Goal: Task Accomplishment & Management: Complete application form

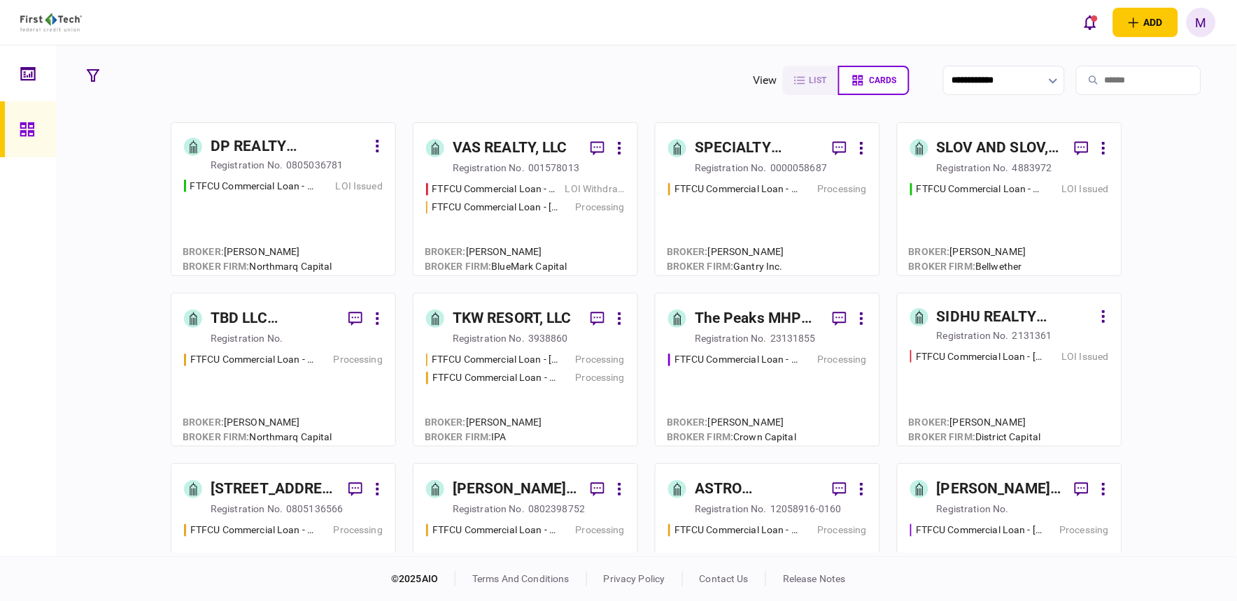
click at [285, 229] on div "FTFCU Commercial Loan - 566 W Farm to Market 1960 LOI Issued" at bounding box center [283, 221] width 199 height 85
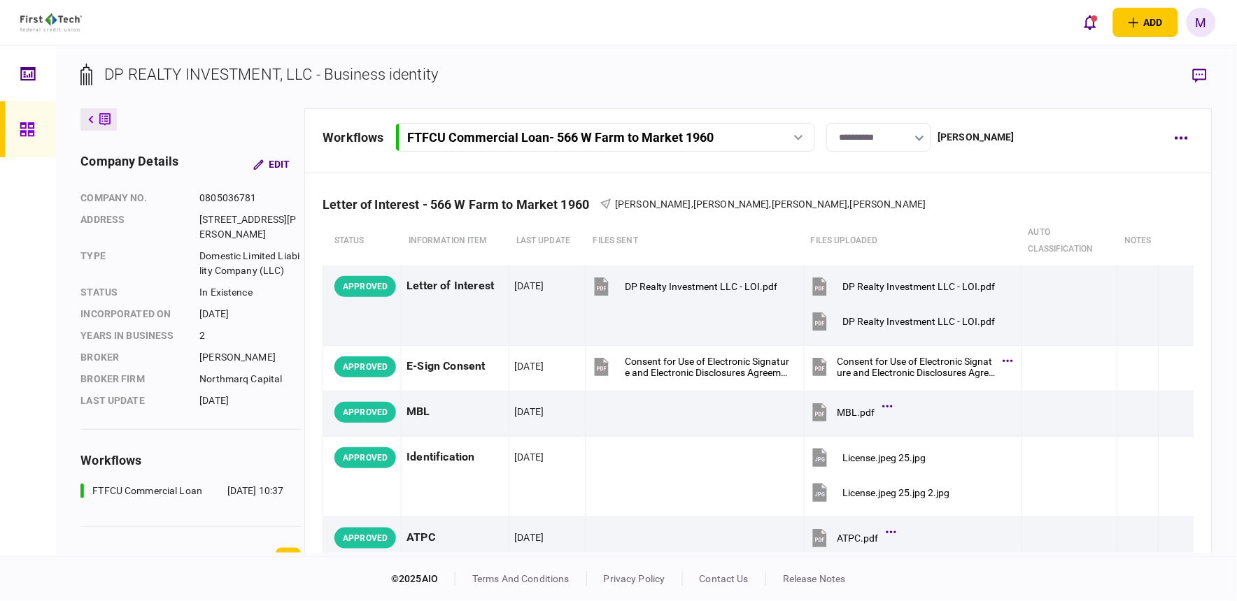
click at [902, 30] on div "add business identity individual identity M M Michelle Oglesbee-Flores [EMAIL_A…" at bounding box center [618, 22] width 1237 height 45
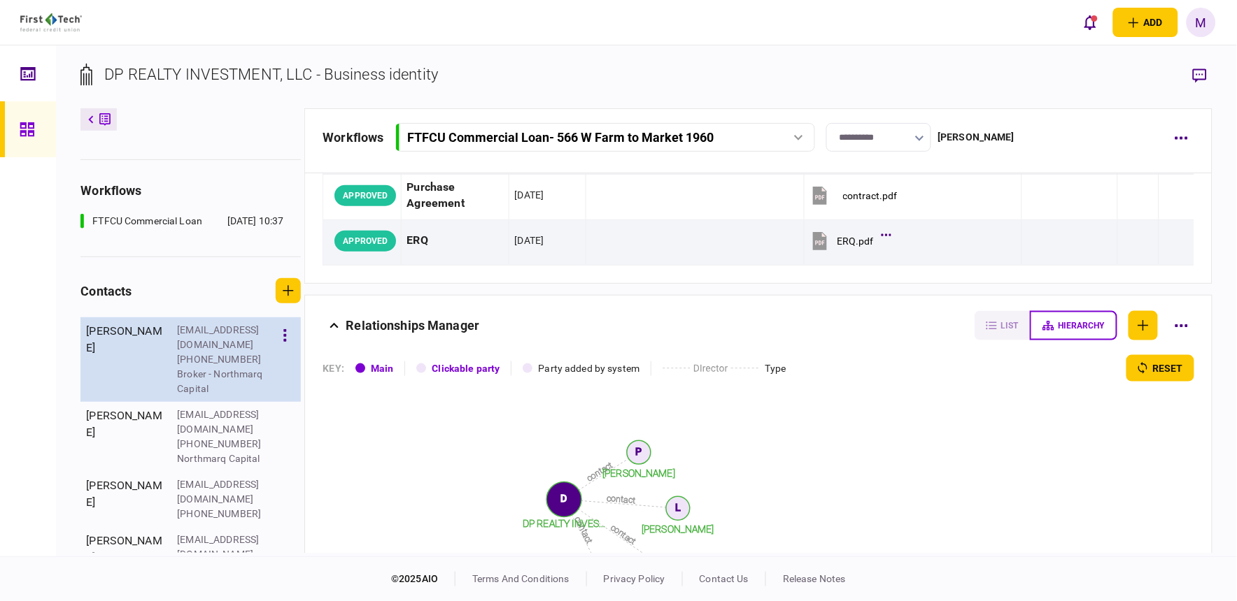
scroll to position [273, 0]
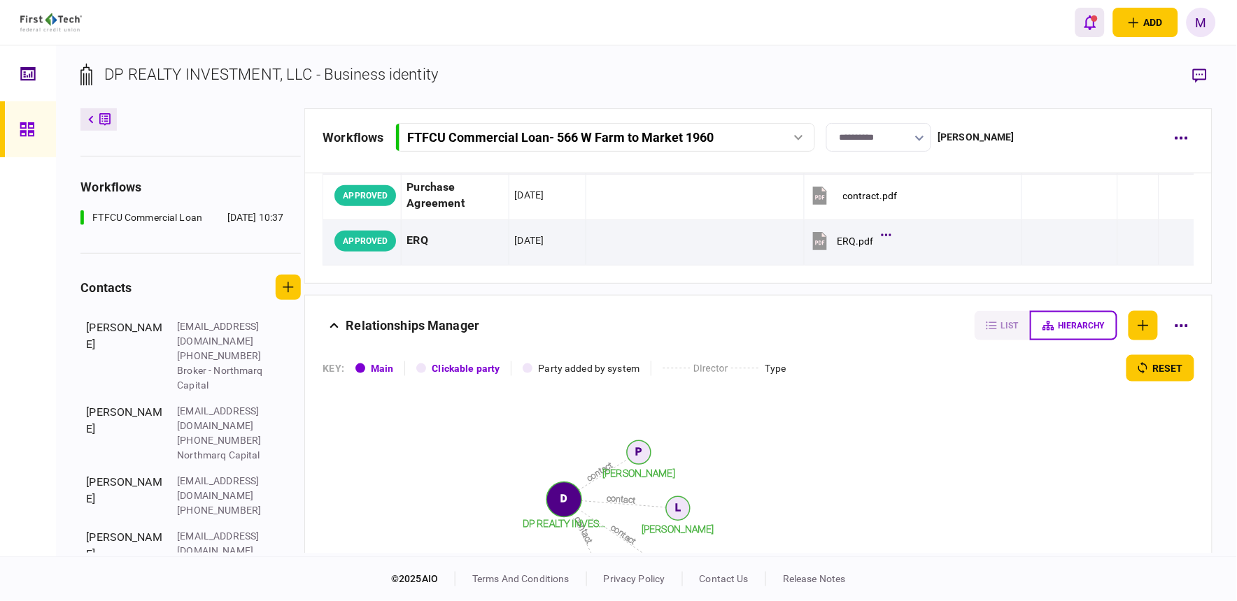
click at [1081, 28] on button "open notifications list" at bounding box center [1089, 22] width 29 height 29
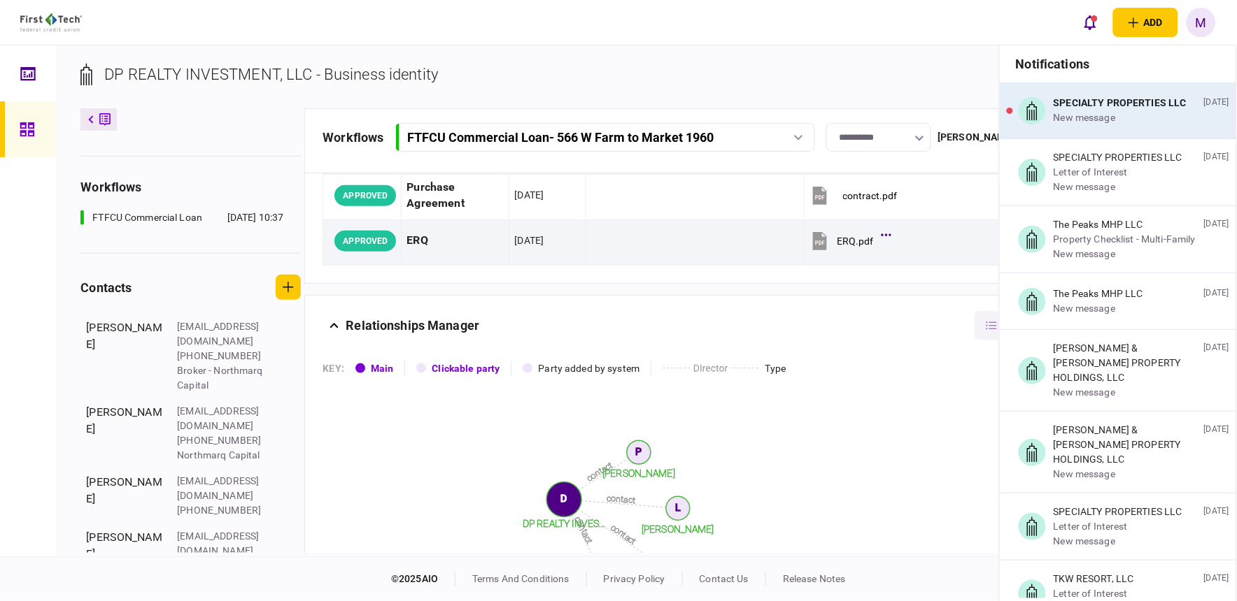
click at [1106, 111] on div "SPECIALTY PROPERTIES LLC" at bounding box center [1119, 103] width 133 height 15
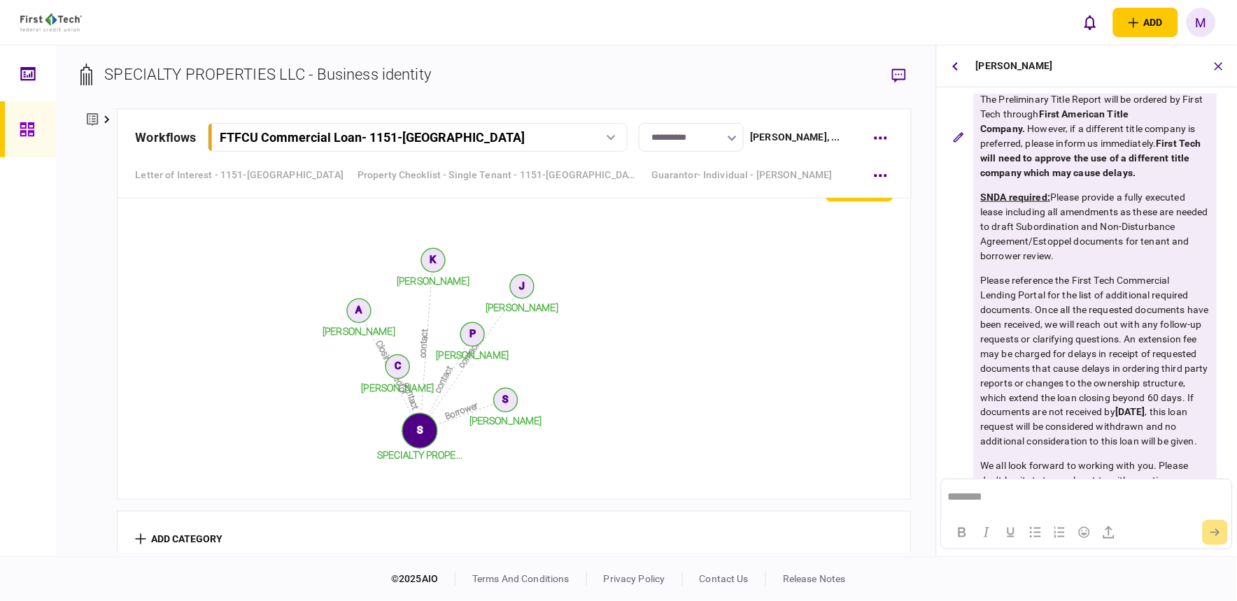
scroll to position [378, 0]
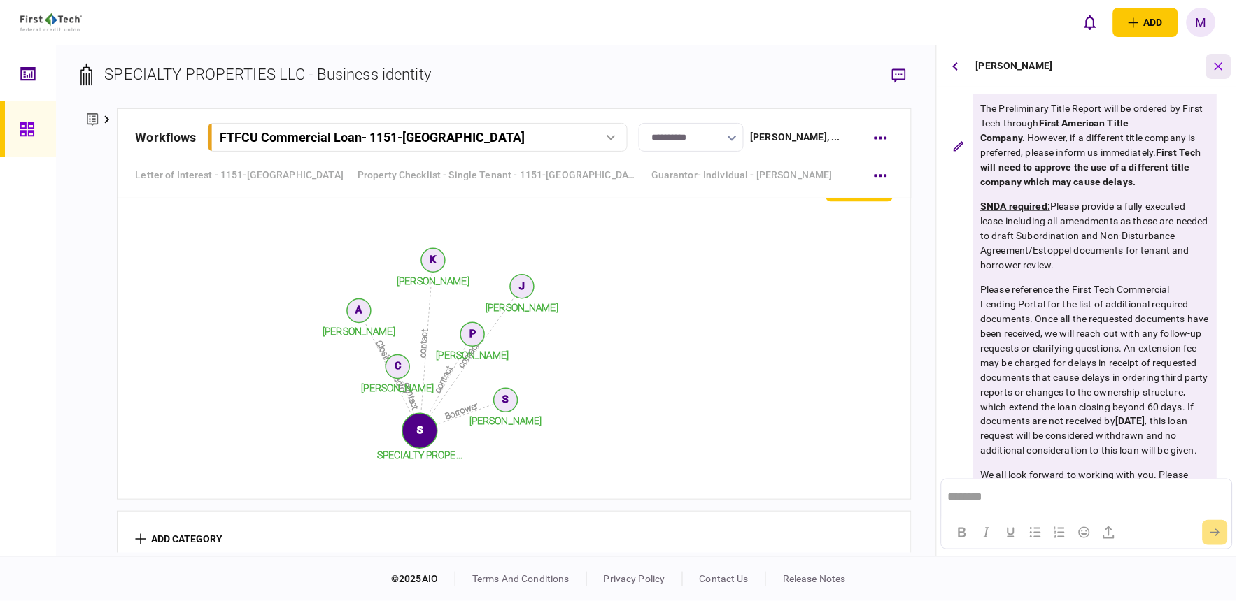
click at [1213, 65] on icon "button" at bounding box center [1219, 66] width 16 height 16
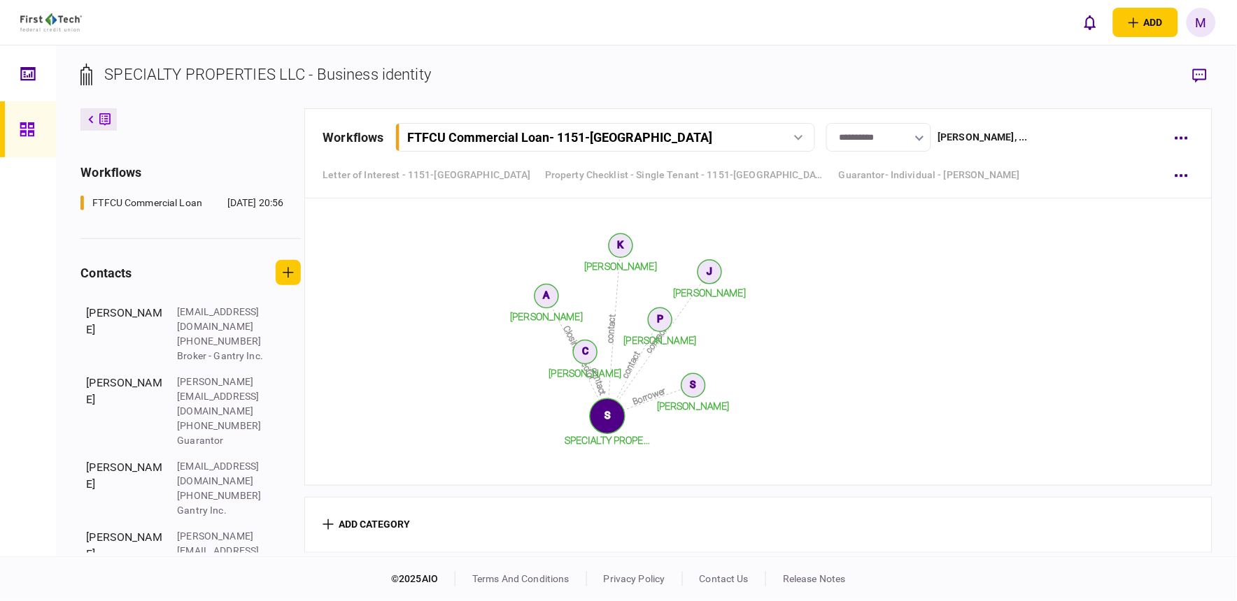
scroll to position [3686, 0]
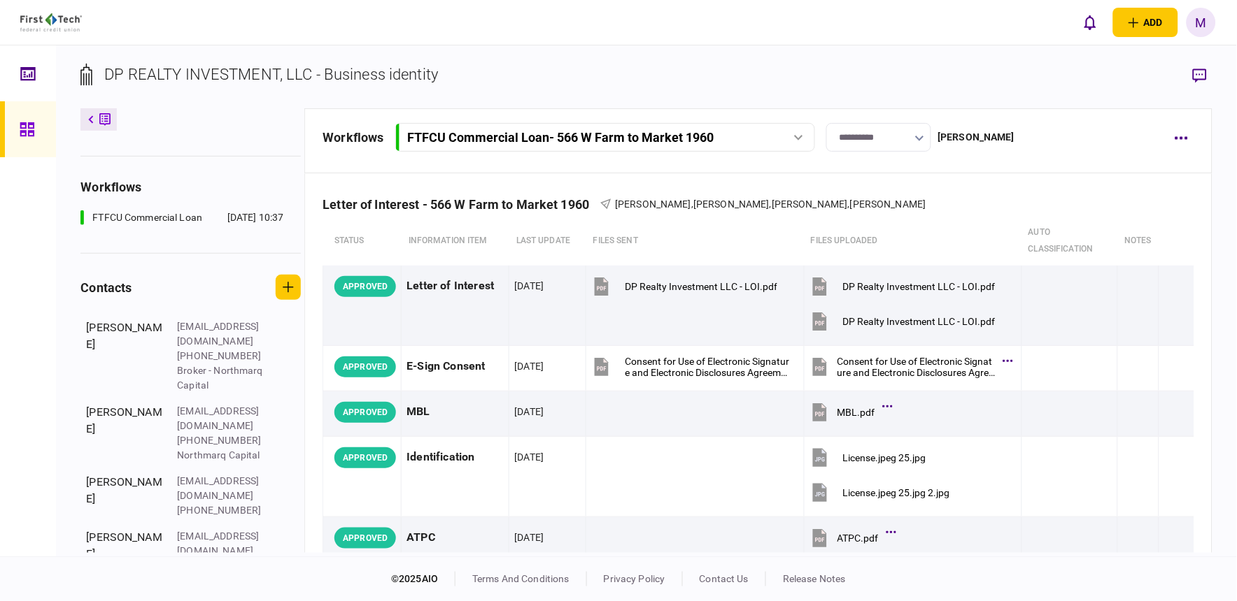
click at [924, 135] on button "button" at bounding box center [919, 137] width 9 height 11
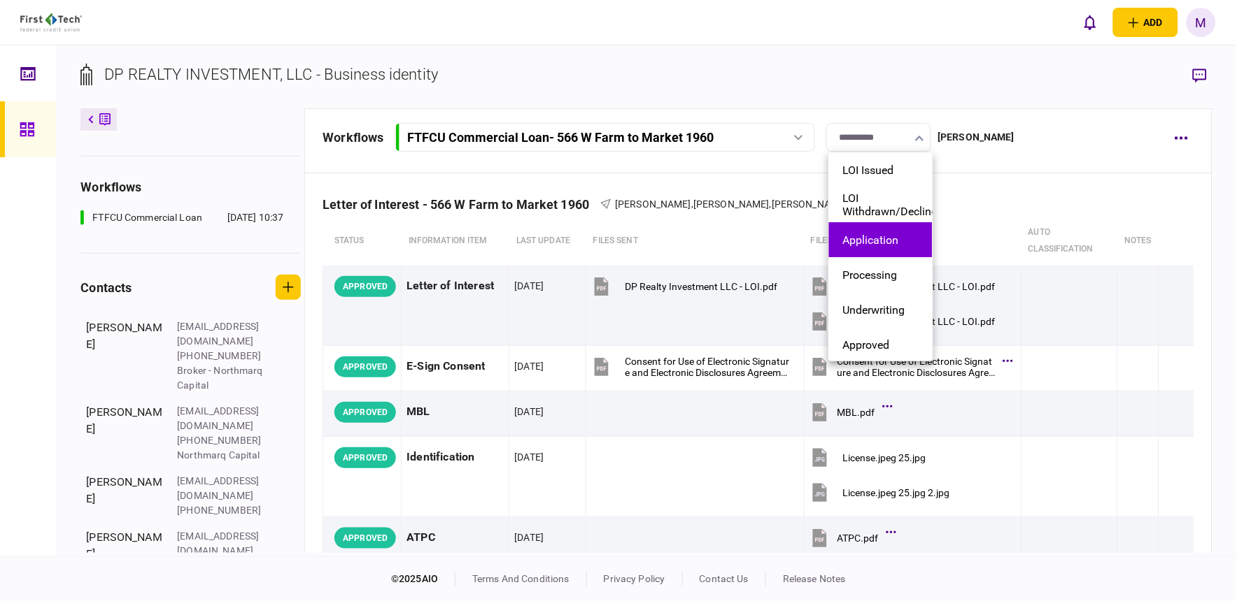
click at [909, 234] on button "Application" at bounding box center [881, 240] width 76 height 13
type input "**********"
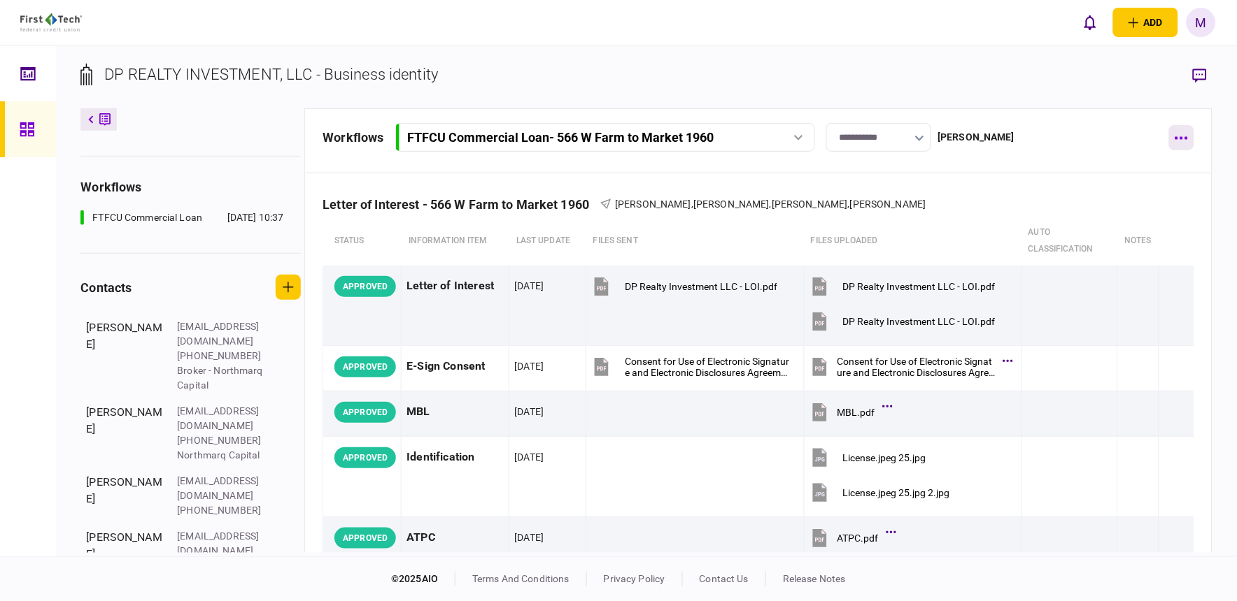
click at [1176, 133] on button "button" at bounding box center [1181, 137] width 25 height 25
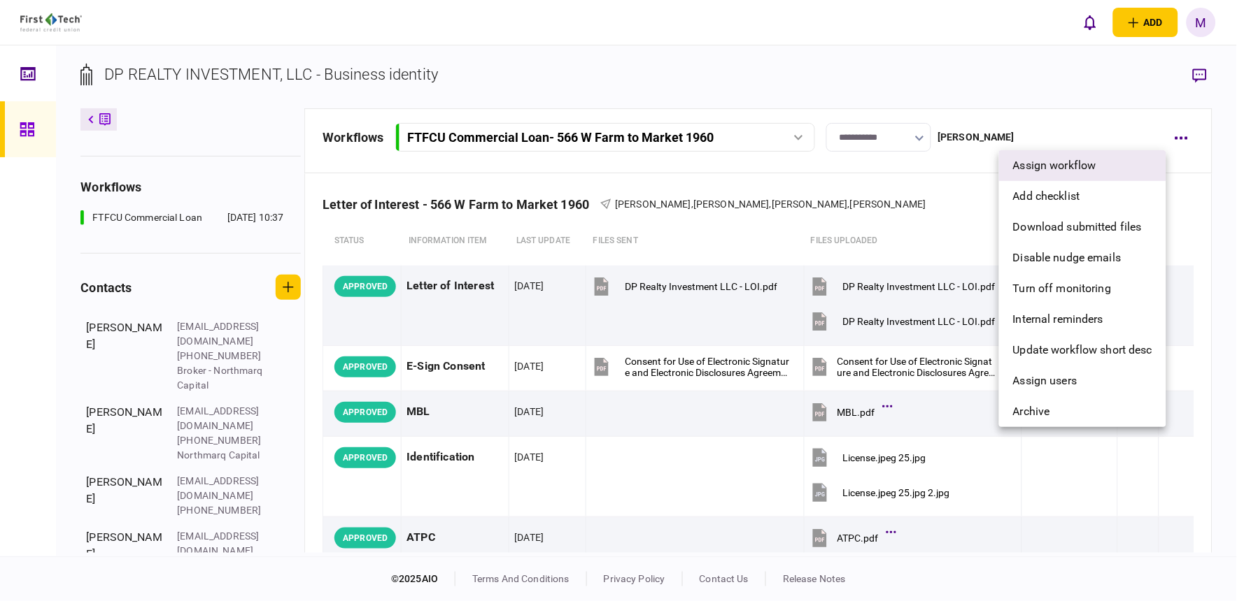
click at [1108, 157] on li "assign workflow" at bounding box center [1082, 165] width 167 height 31
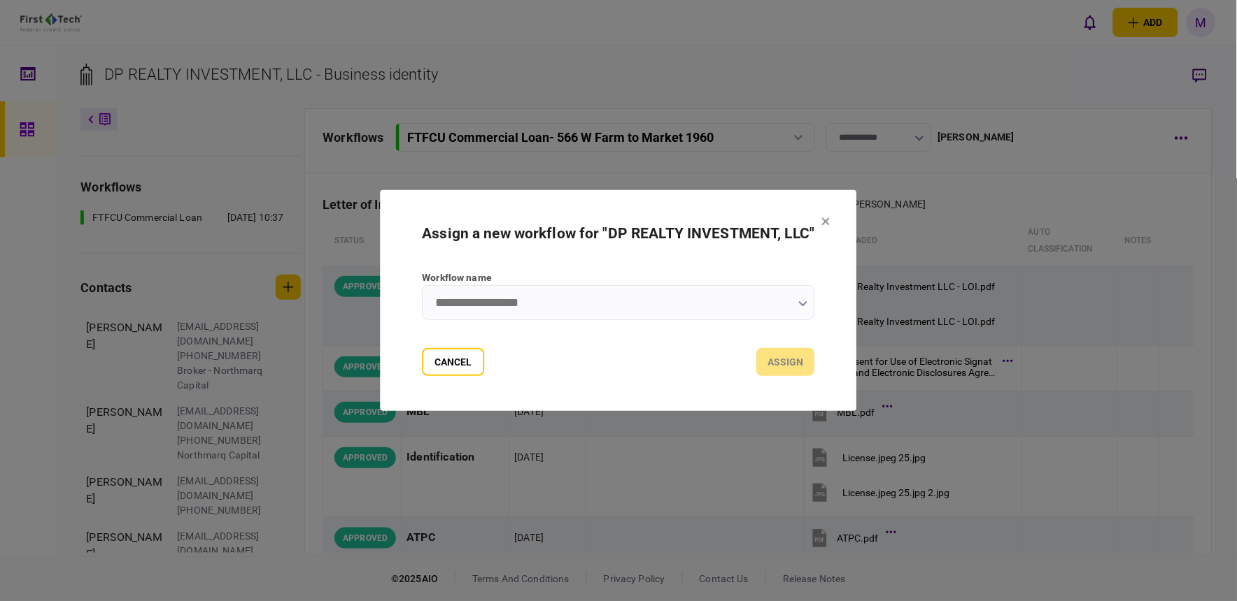
click at [602, 309] on input "Workflow name" at bounding box center [618, 302] width 392 height 35
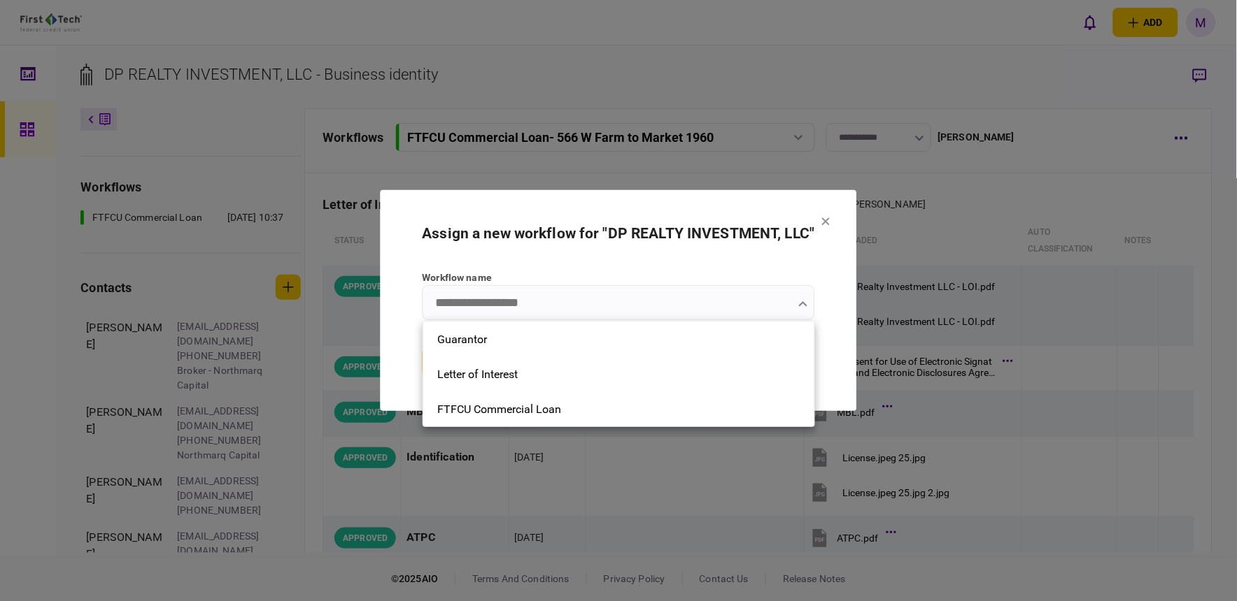
click at [938, 215] on div at bounding box center [618, 300] width 1237 height 601
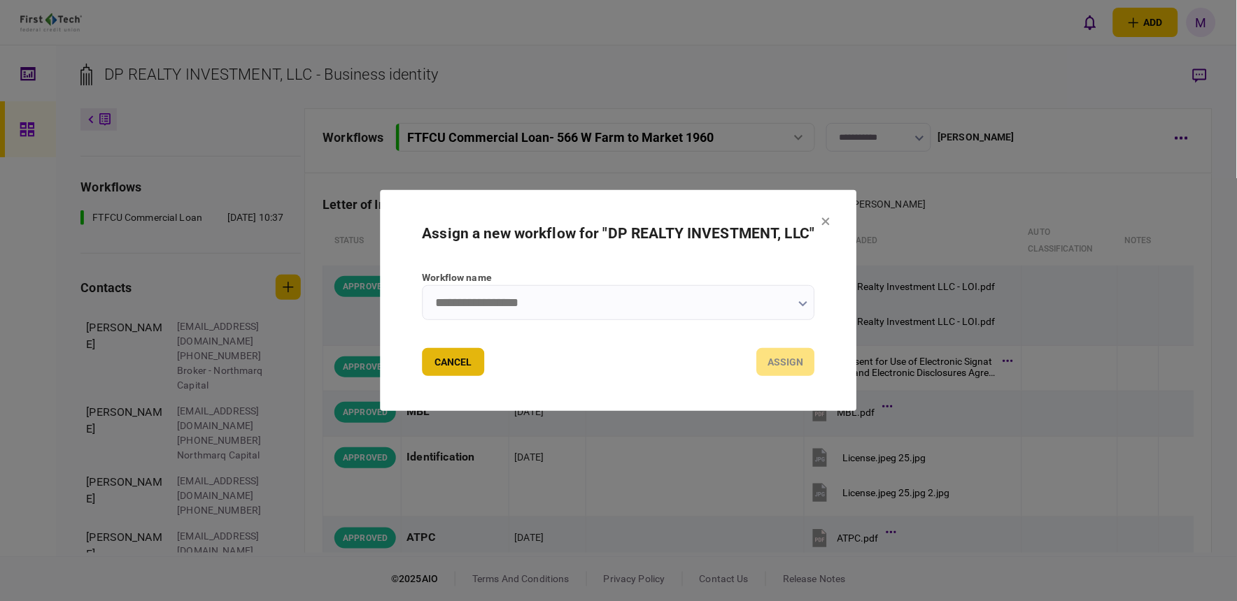
click at [480, 362] on button "Cancel" at bounding box center [453, 362] width 62 height 28
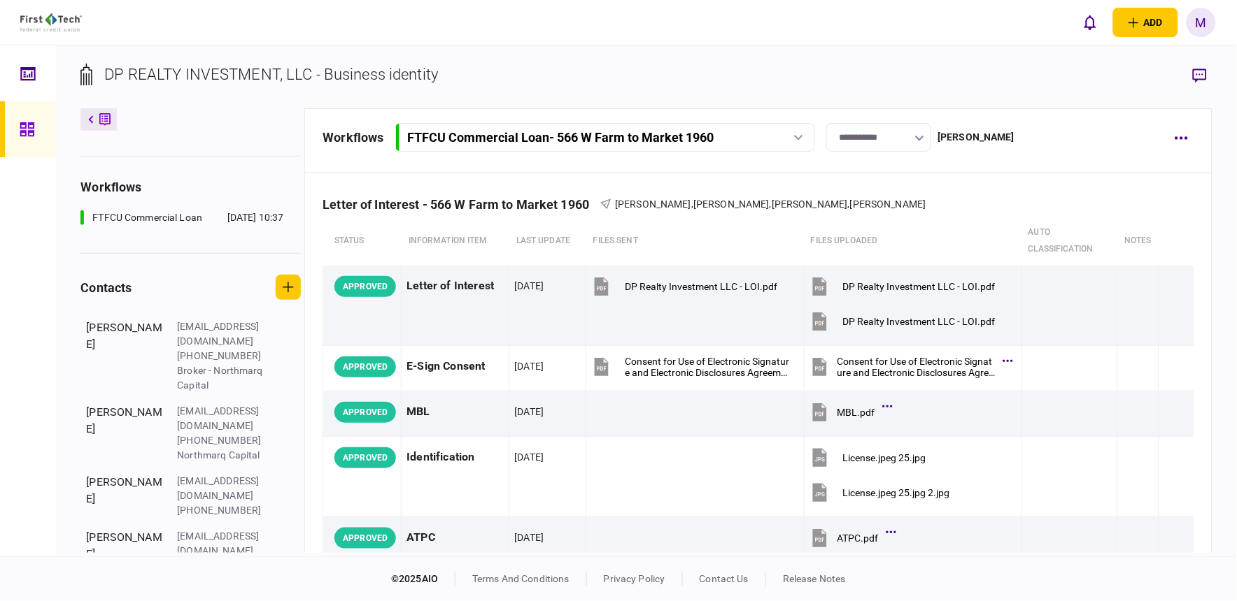
click at [991, 134] on div "[PERSON_NAME]" at bounding box center [976, 137] width 77 height 15
click at [1183, 131] on button "button" at bounding box center [1181, 137] width 25 height 25
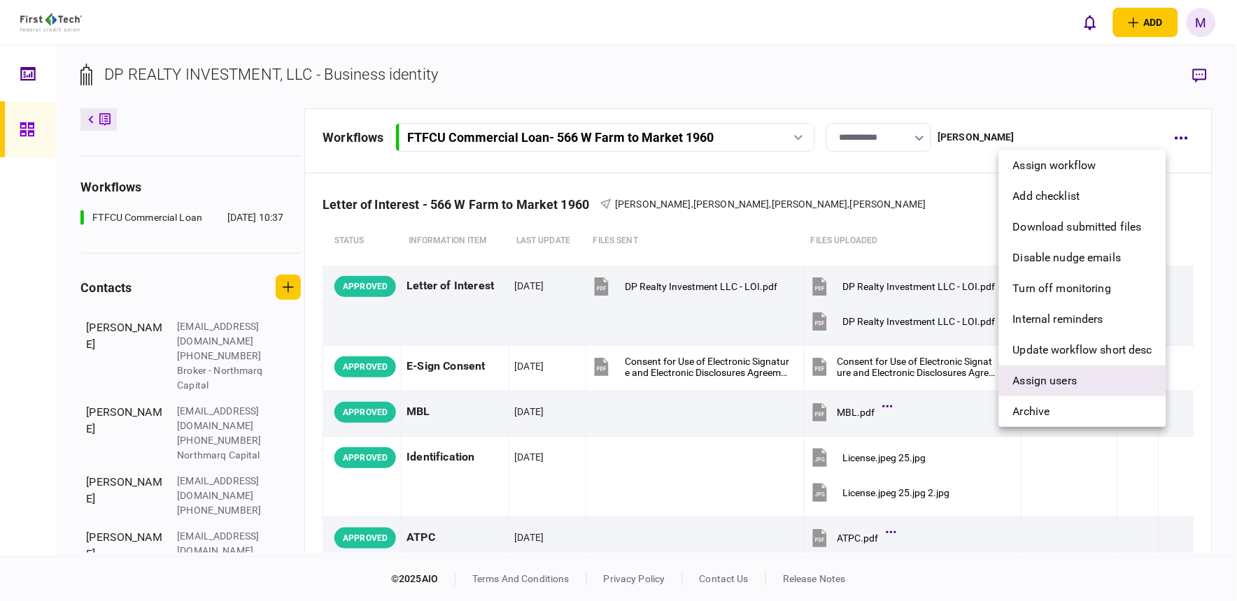
click at [1064, 374] on span "Assign users" at bounding box center [1045, 381] width 64 height 17
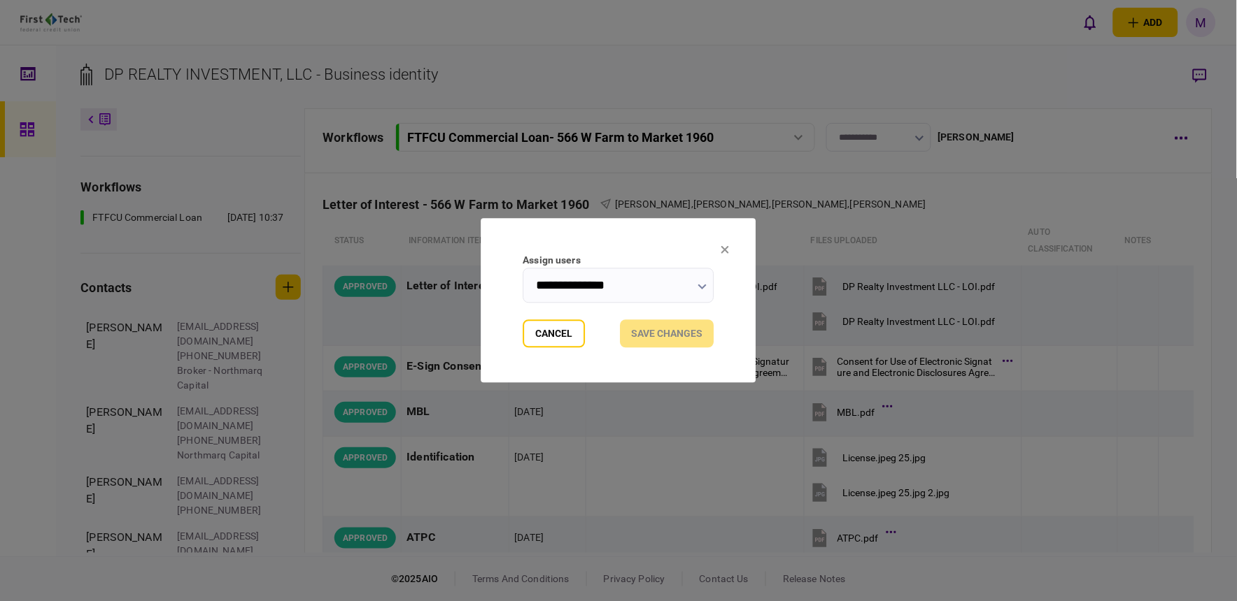
click at [703, 285] on icon "button" at bounding box center [702, 288] width 9 height 6
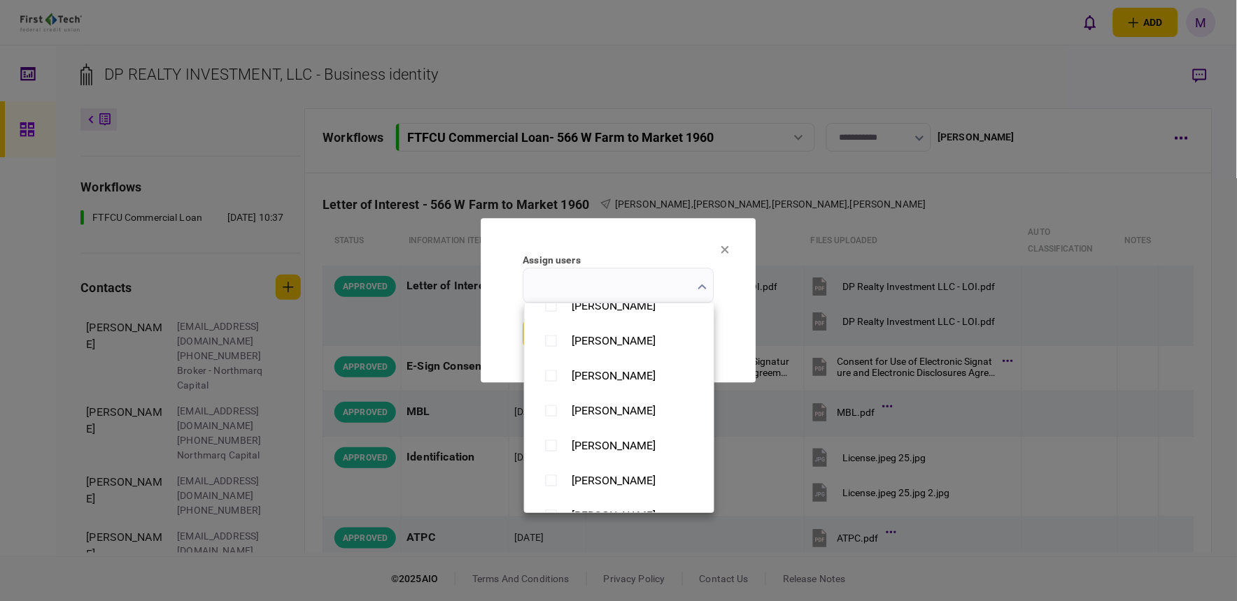
scroll to position [777, 0]
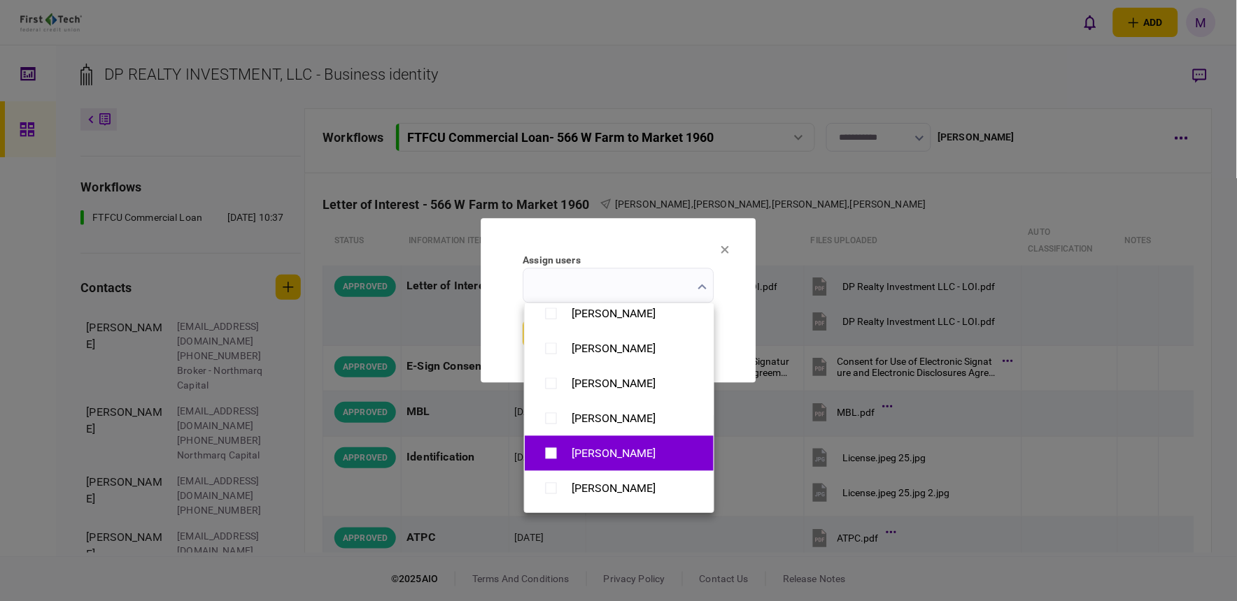
click at [565, 455] on div "[PERSON_NAME]" at bounding box center [619, 454] width 161 height 24
type input "**********"
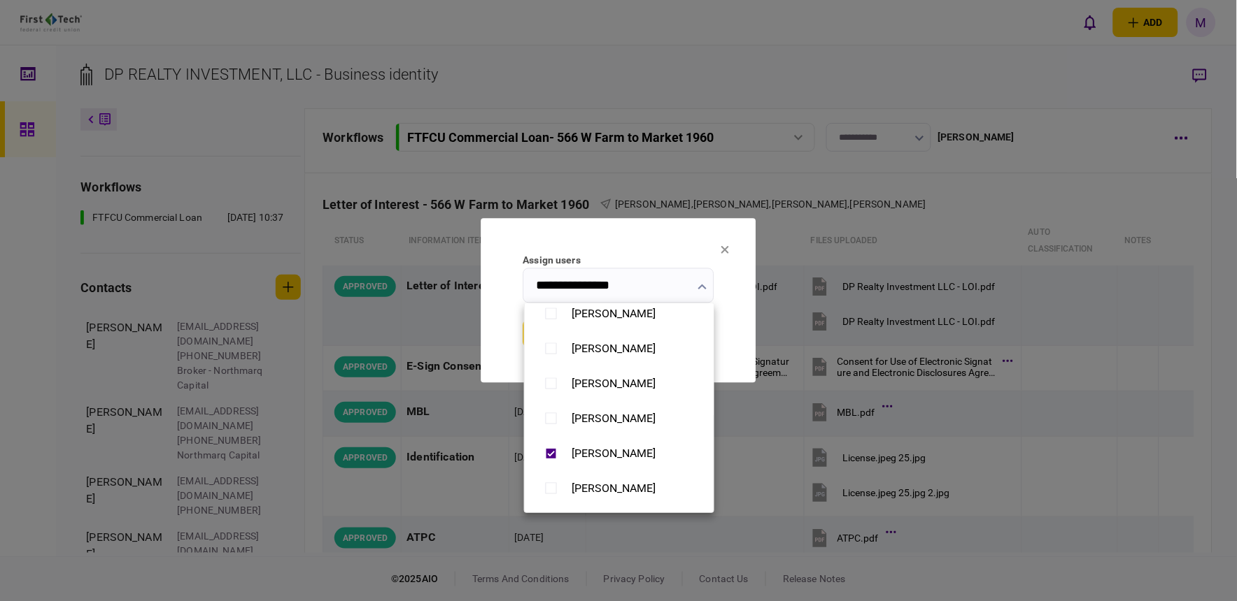
click at [732, 183] on div at bounding box center [618, 300] width 1237 height 601
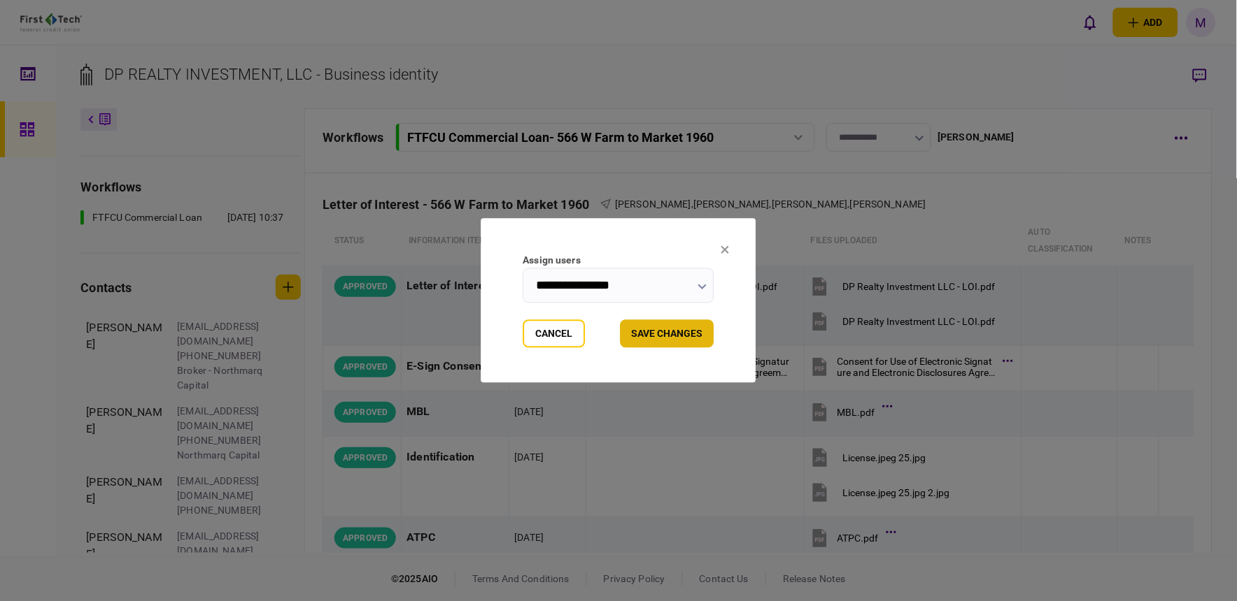
click at [643, 333] on button "Save changes" at bounding box center [667, 334] width 94 height 28
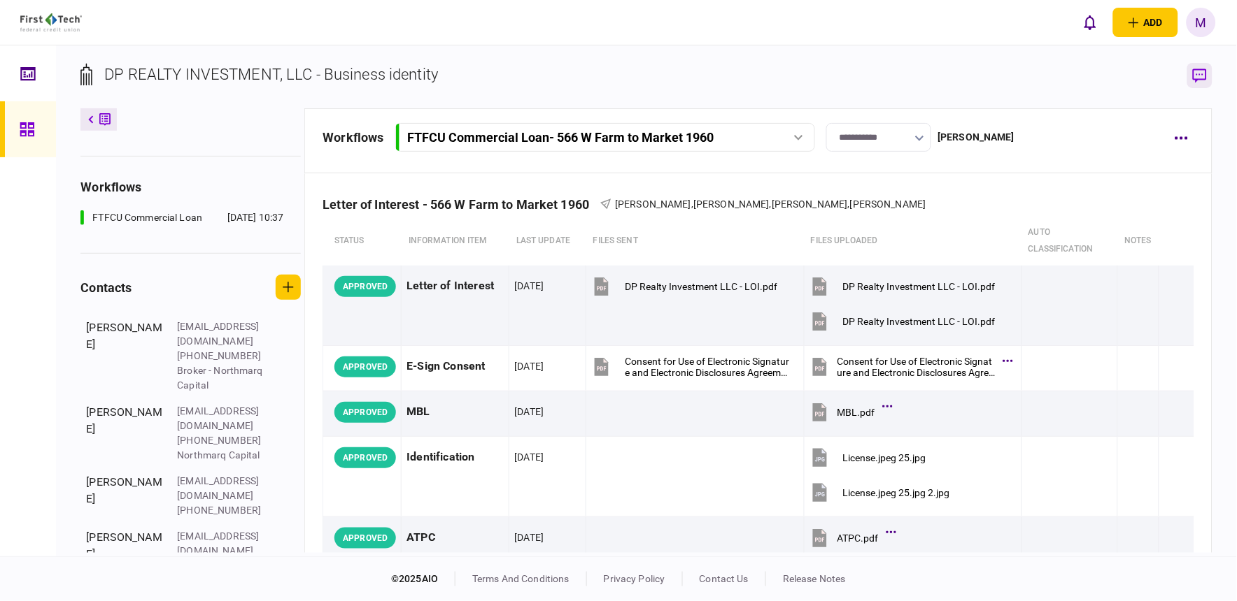
click at [1198, 77] on icon "button" at bounding box center [1199, 76] width 14 height 15
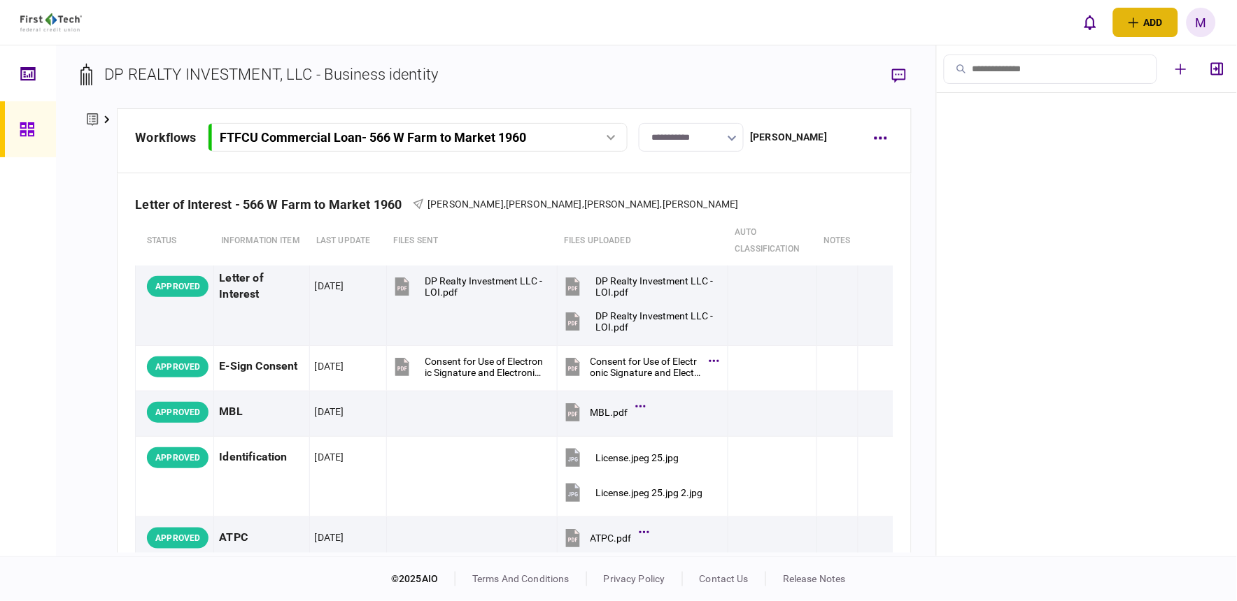
click at [1133, 24] on icon "open adding identity options" at bounding box center [1133, 22] width 10 height 10
click at [1116, 137] on ul at bounding box center [1086, 325] width 300 height 464
click at [885, 138] on icon "button" at bounding box center [880, 138] width 13 height 3
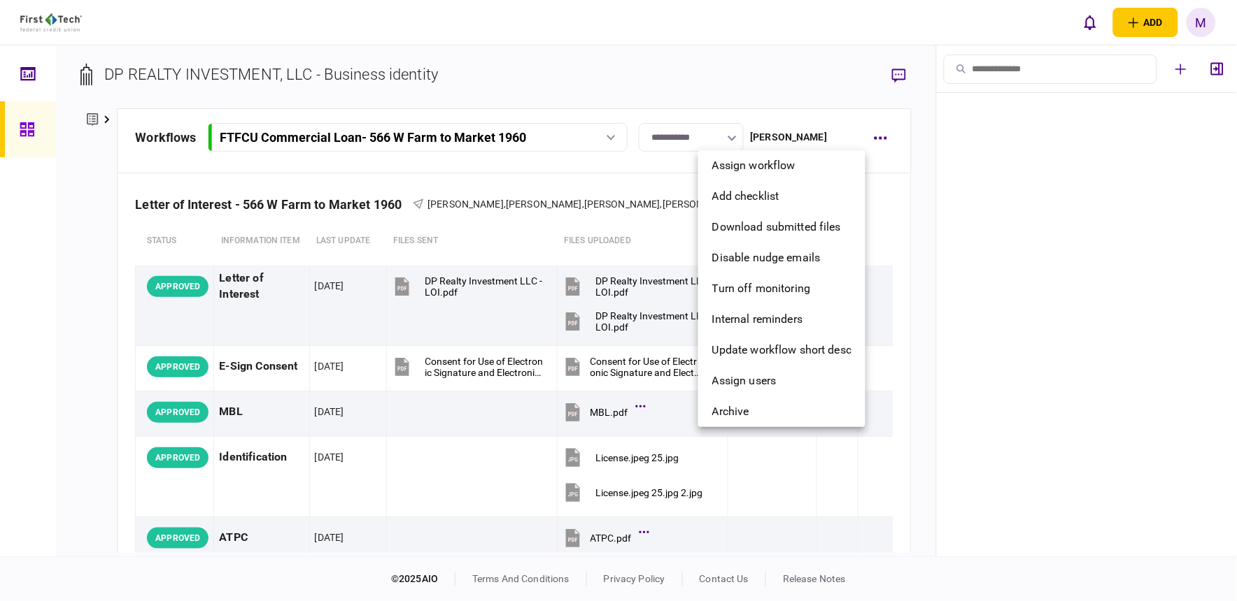
click at [1044, 297] on div at bounding box center [618, 300] width 1237 height 601
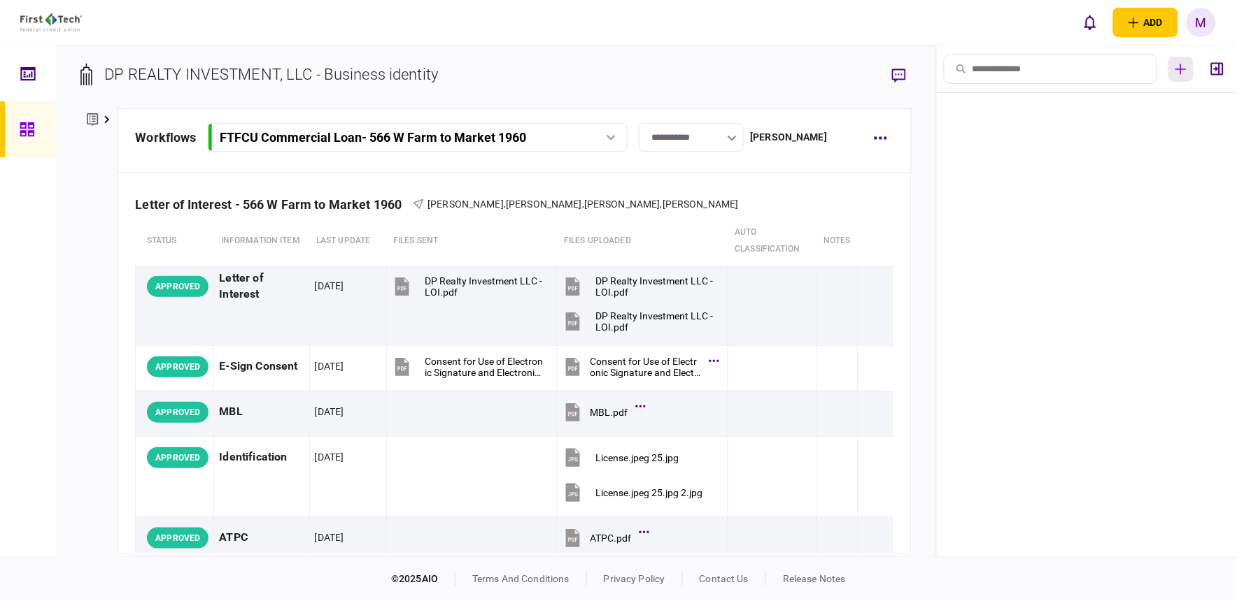
click at [1186, 74] on button "button" at bounding box center [1180, 69] width 25 height 25
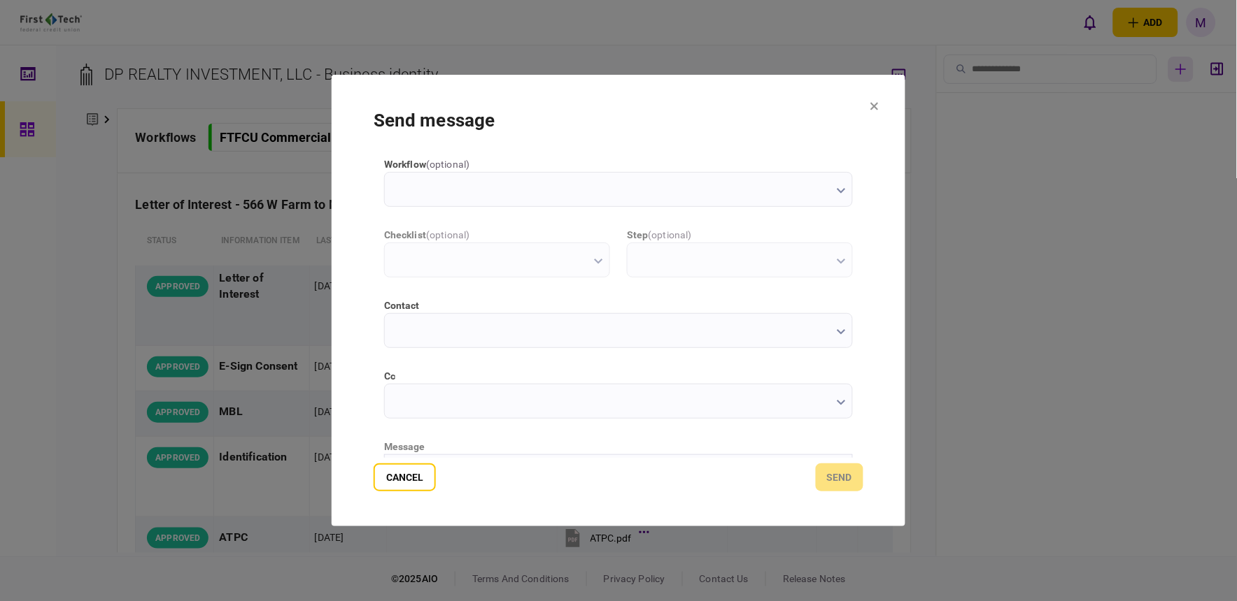
scroll to position [0, 0]
click at [841, 187] on button "button" at bounding box center [840, 190] width 9 height 11
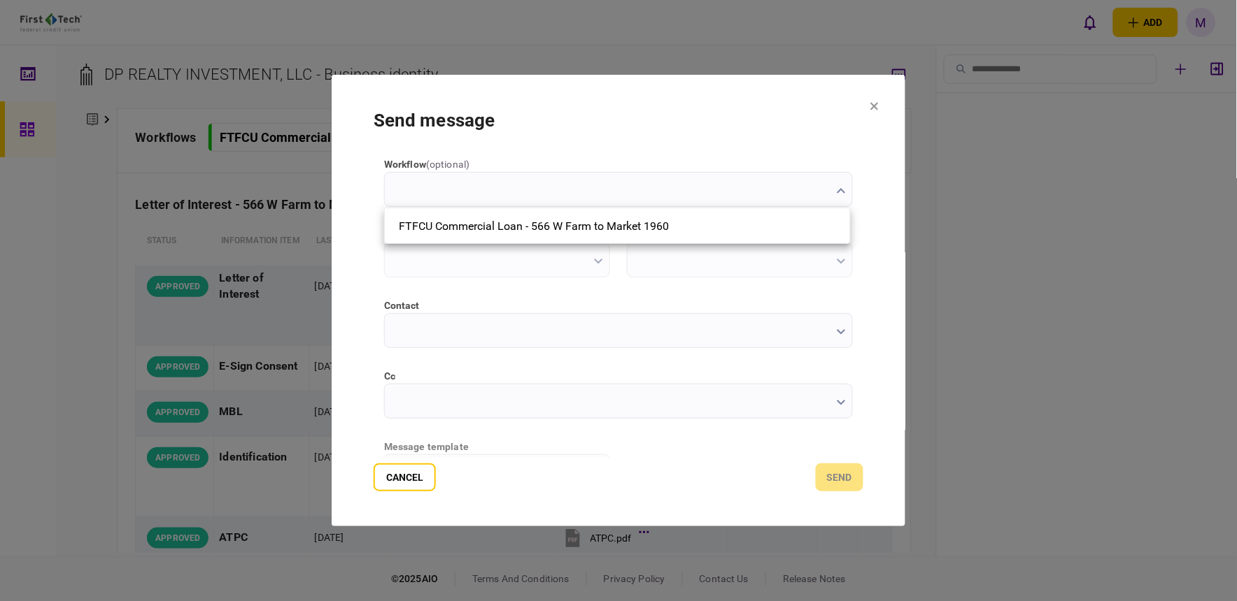
click at [749, 131] on div at bounding box center [618, 300] width 1237 height 601
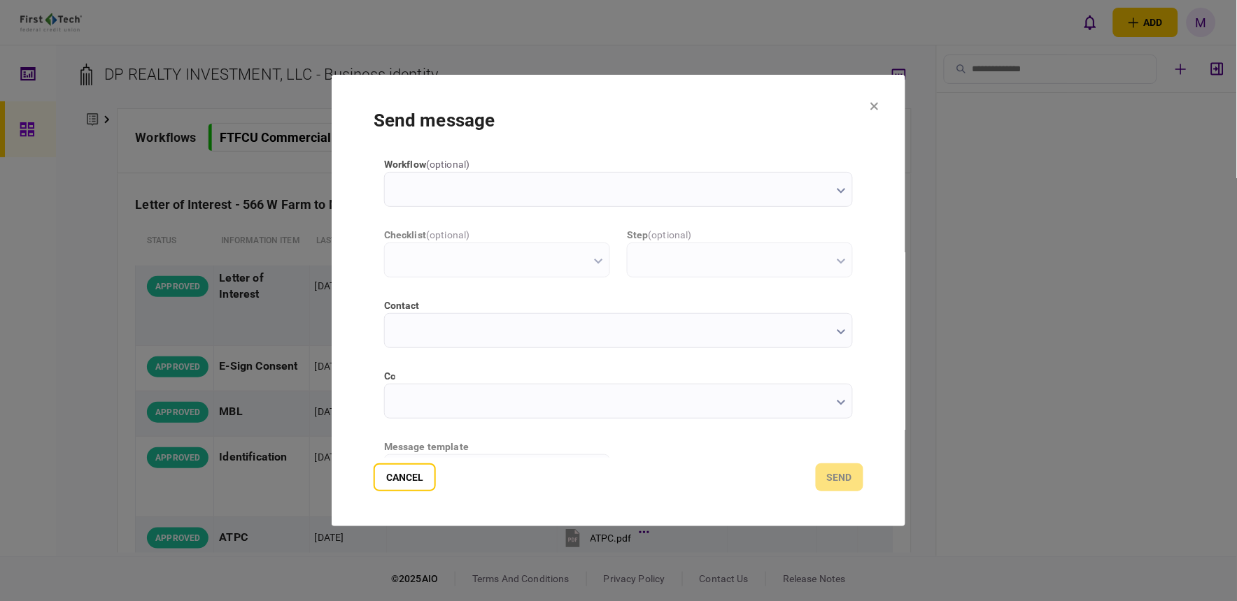
click at [841, 338] on input "contact" at bounding box center [618, 330] width 469 height 35
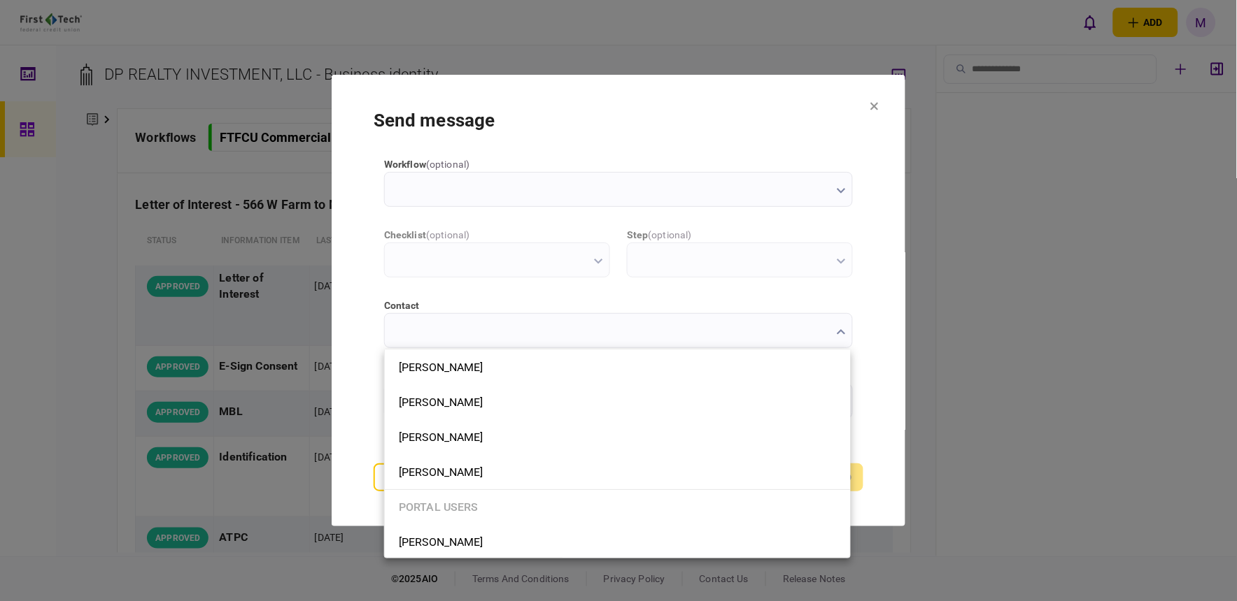
click at [871, 425] on div at bounding box center [618, 300] width 1237 height 601
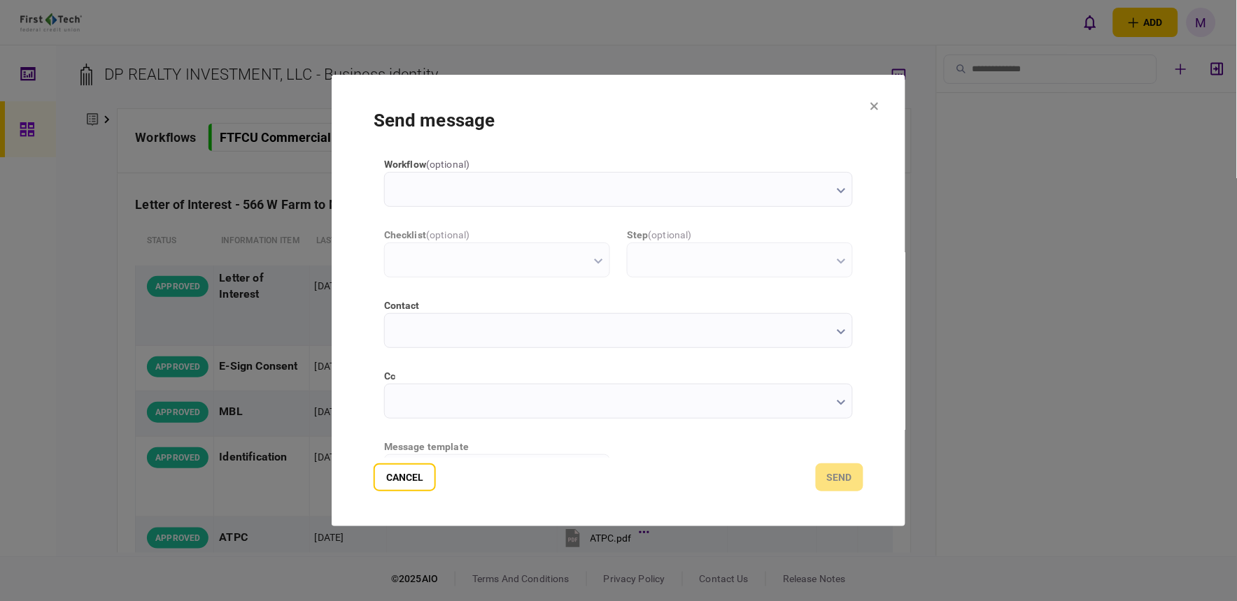
click at [837, 332] on icon "button" at bounding box center [840, 332] width 9 height 6
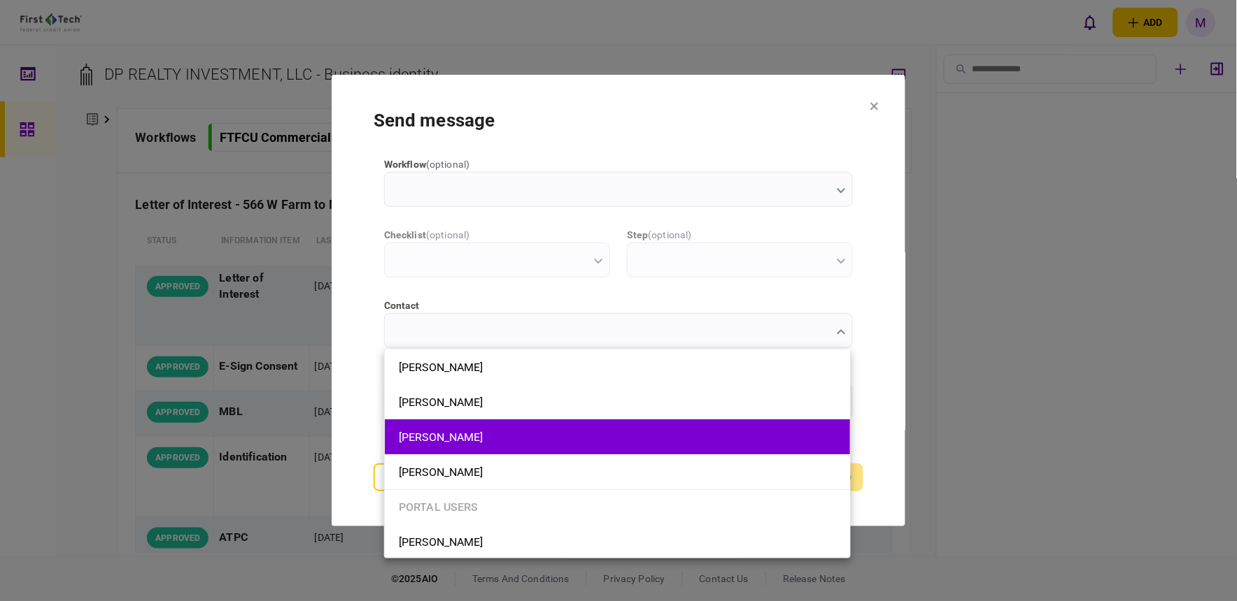
click at [641, 431] on button "[PERSON_NAME]" at bounding box center [617, 437] width 437 height 13
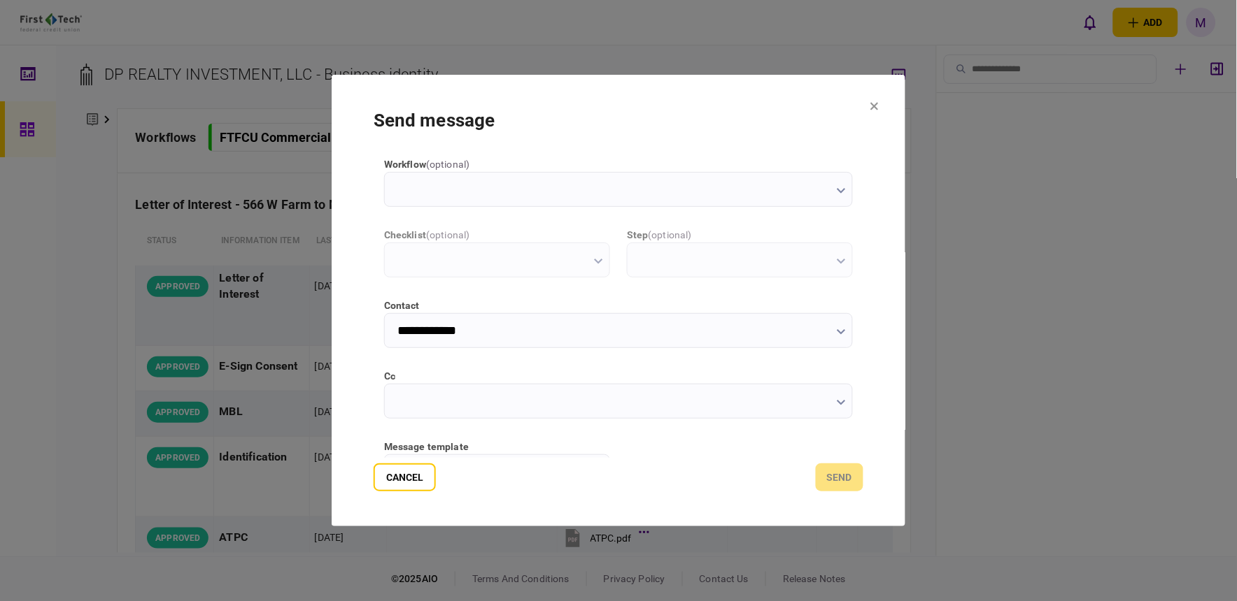
click at [836, 332] on icon "button" at bounding box center [840, 332] width 9 height 6
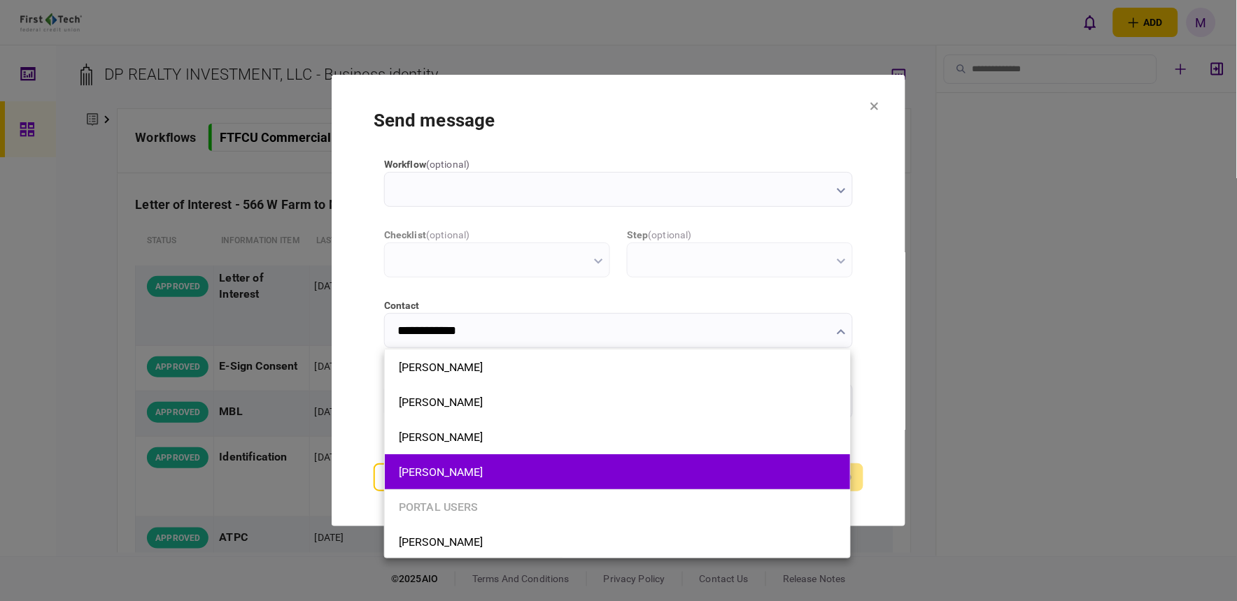
click at [506, 467] on button "[PERSON_NAME]" at bounding box center [617, 472] width 437 height 13
type input "**********"
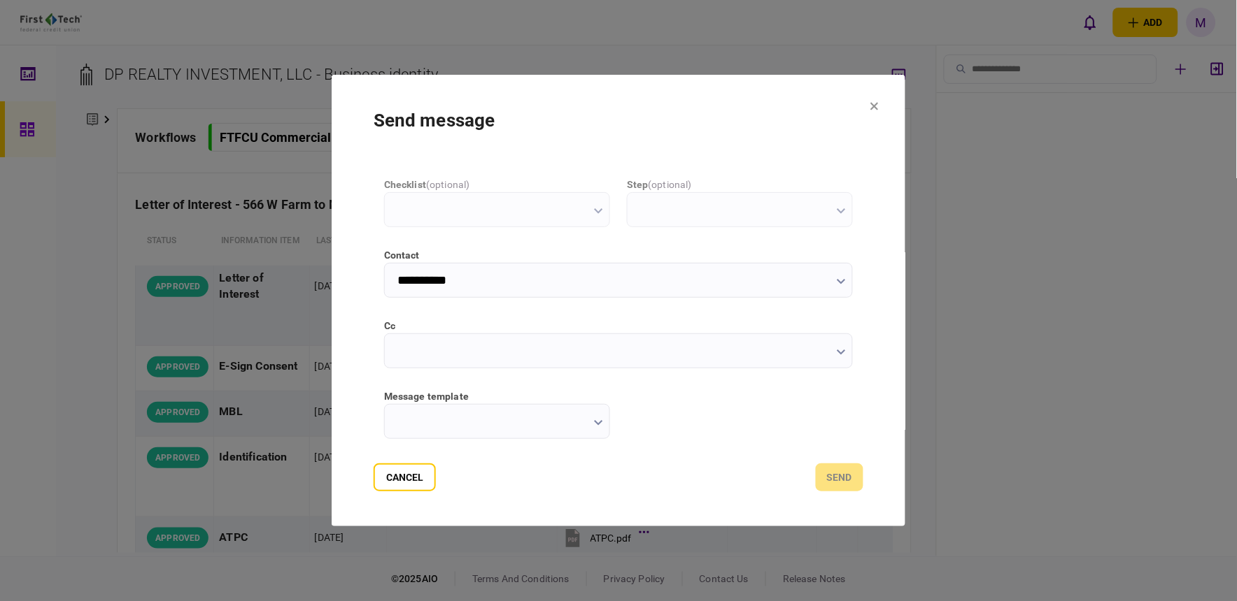
scroll to position [78, 0]
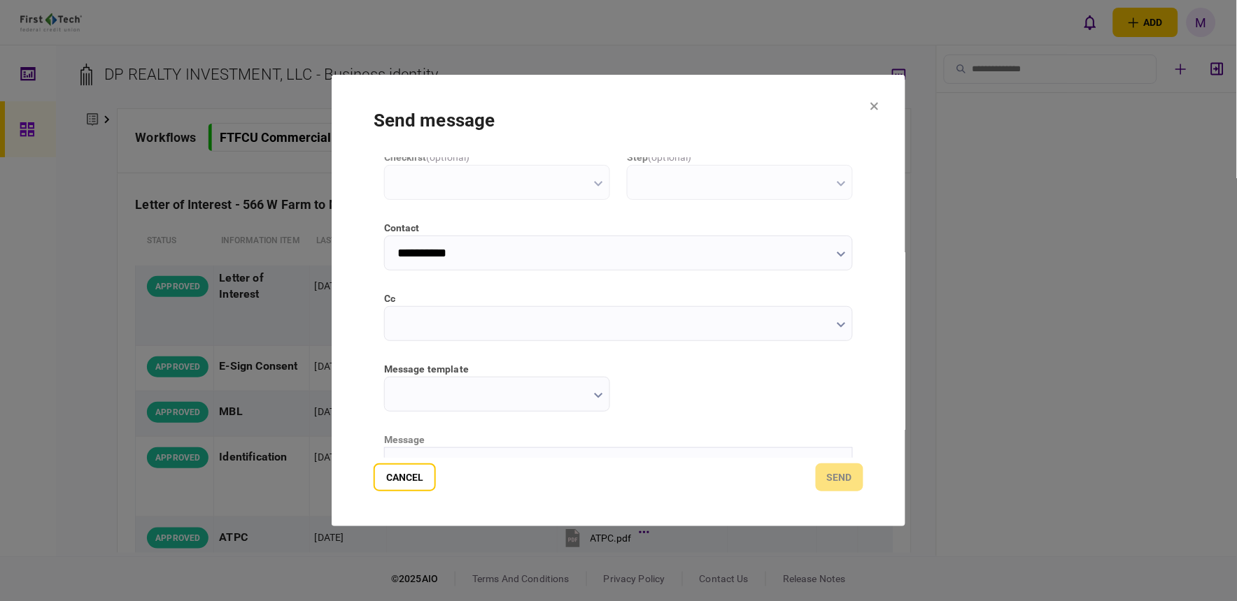
click at [600, 397] on icon "button" at bounding box center [598, 396] width 9 height 6
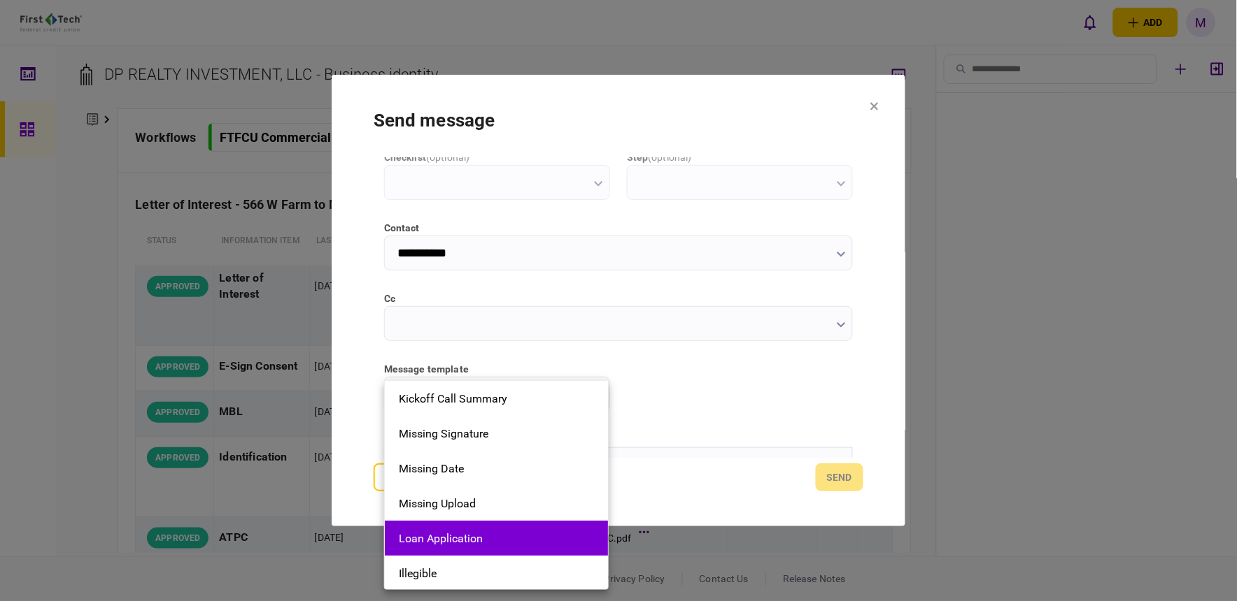
click at [509, 539] on button "Loan Application" at bounding box center [496, 538] width 195 height 13
type input "**********"
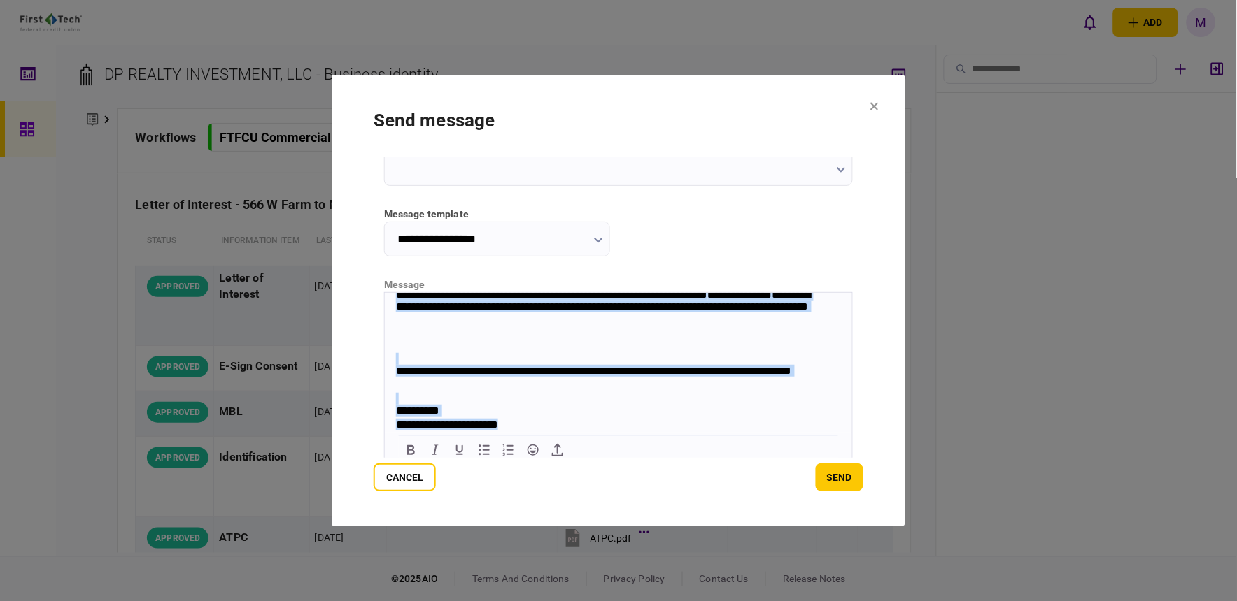
scroll to position [241, 0]
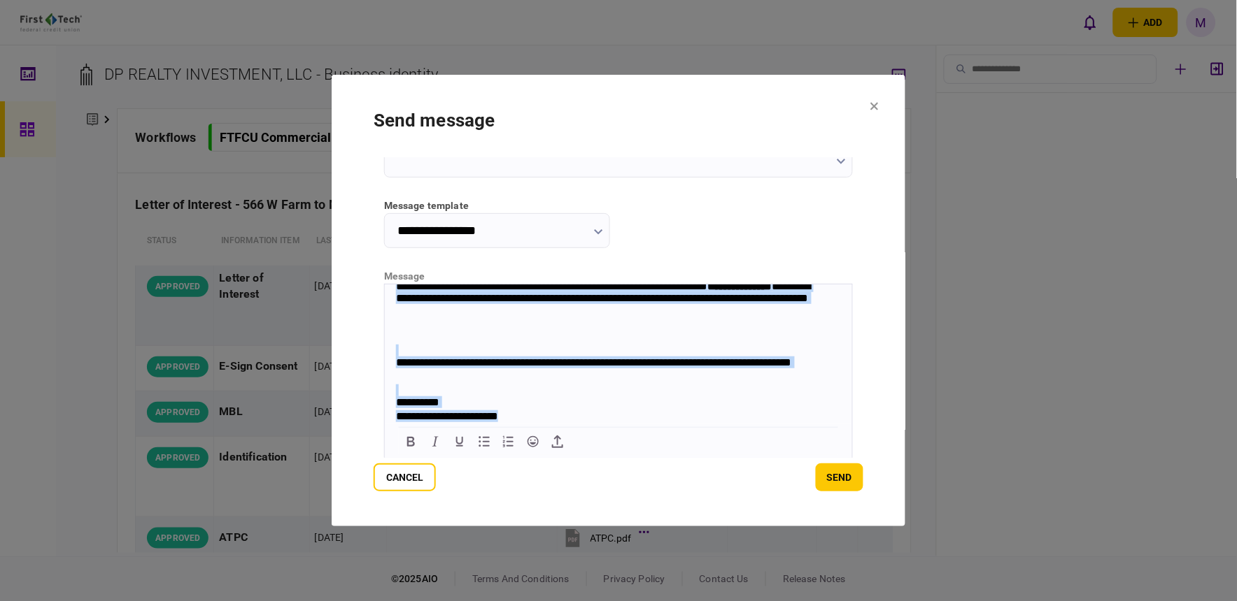
drag, startPoint x: 390, startPoint y: 296, endPoint x: 872, endPoint y: 708, distance: 634.4
click at [579, 424] on html "**********" at bounding box center [617, 35] width 467 height 778
copy body "**********"
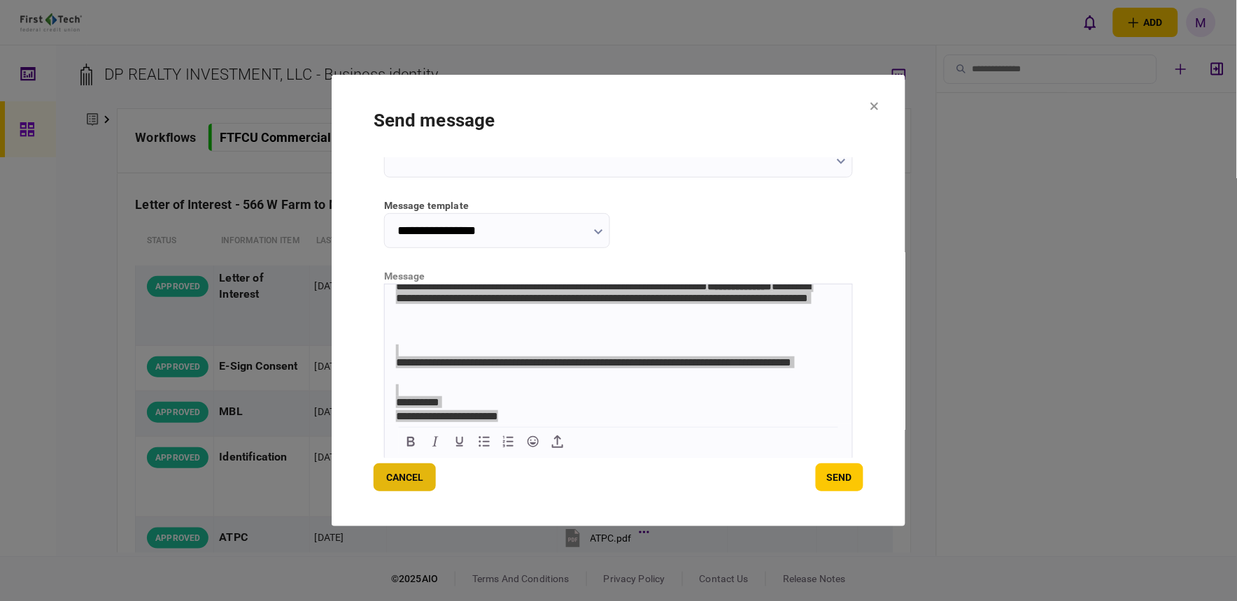
click at [401, 476] on button "Cancel" at bounding box center [404, 478] width 62 height 28
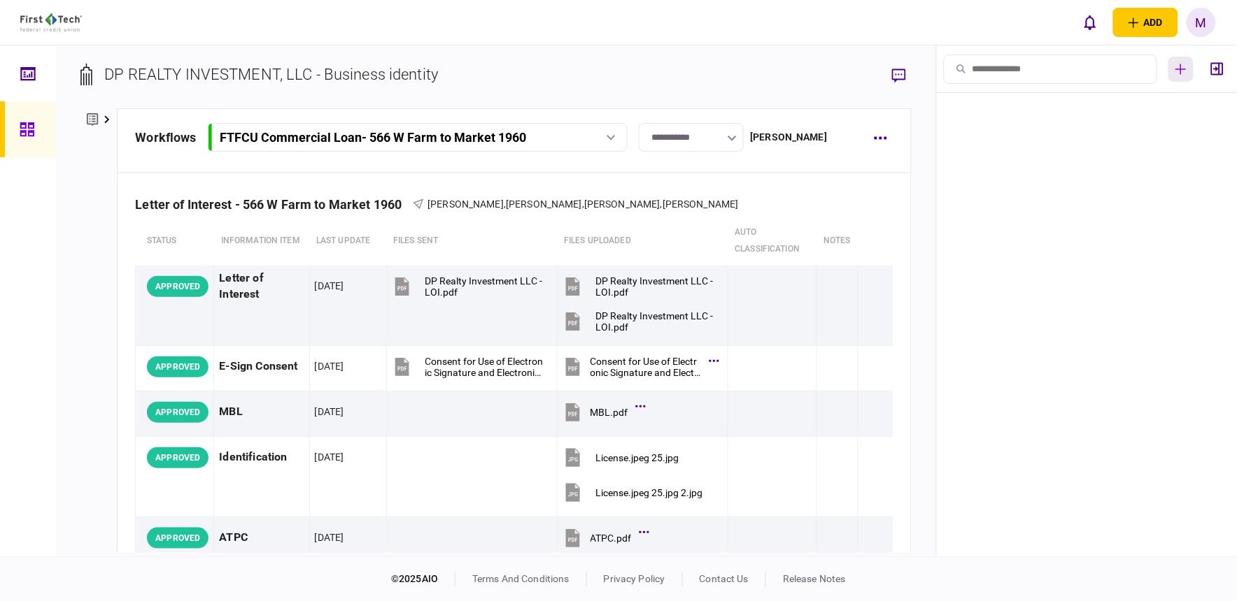
click at [1179, 65] on icon "button" at bounding box center [1180, 69] width 11 height 11
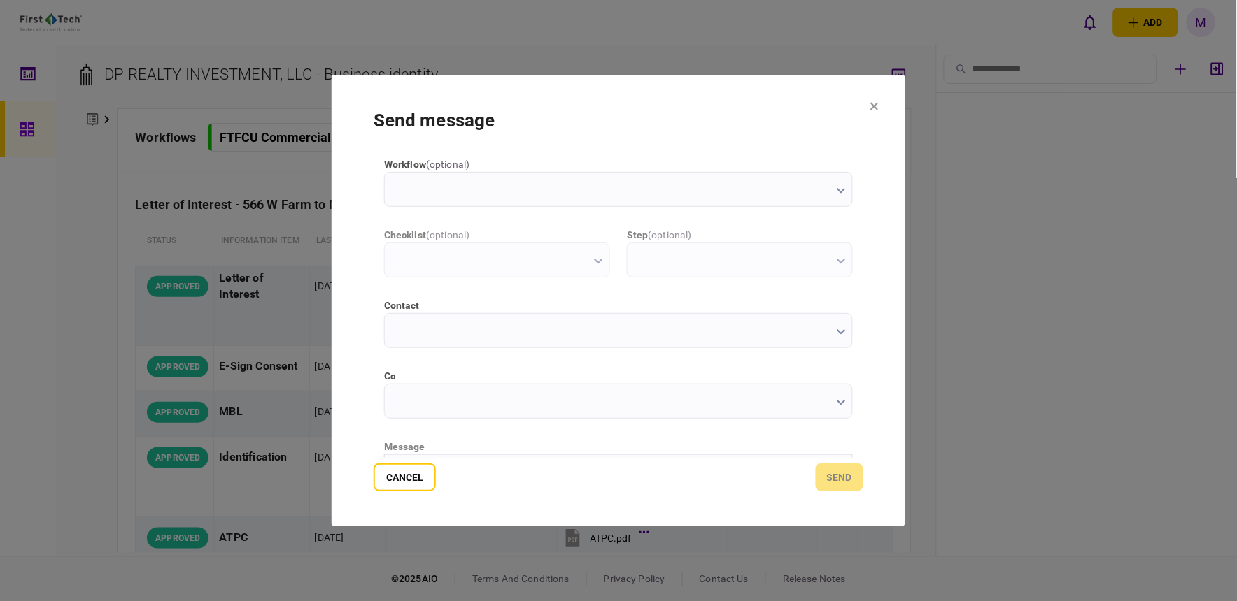
scroll to position [0, 0]
click at [841, 334] on icon "button" at bounding box center [840, 332] width 9 height 6
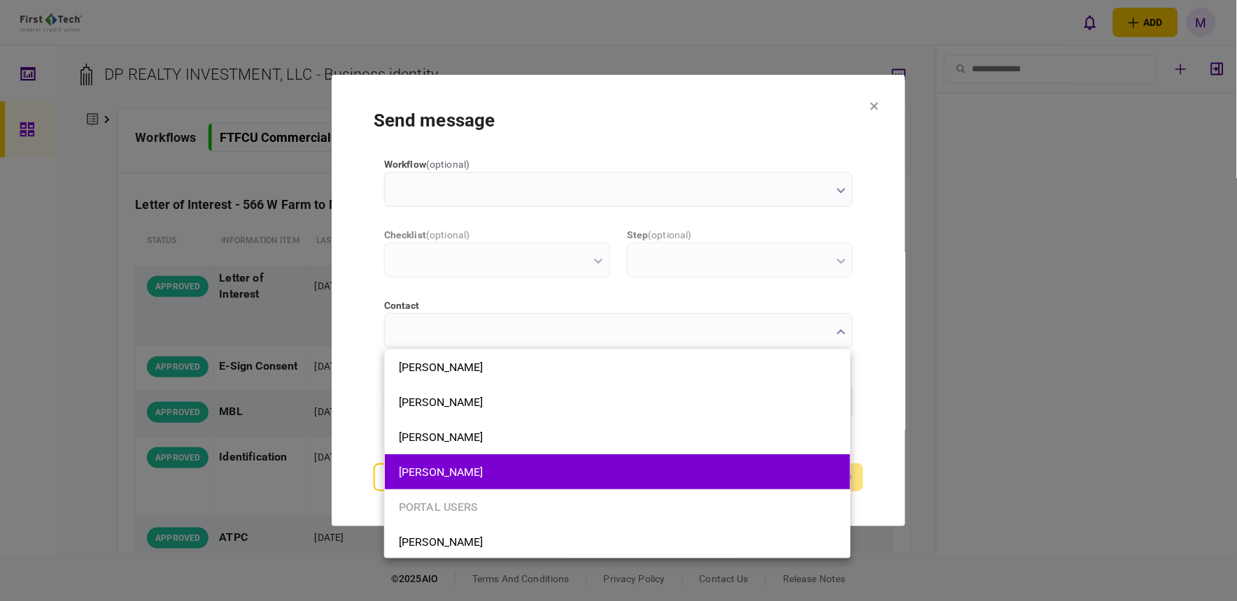
click at [597, 471] on button "[PERSON_NAME]" at bounding box center [617, 472] width 437 height 13
type input "**********"
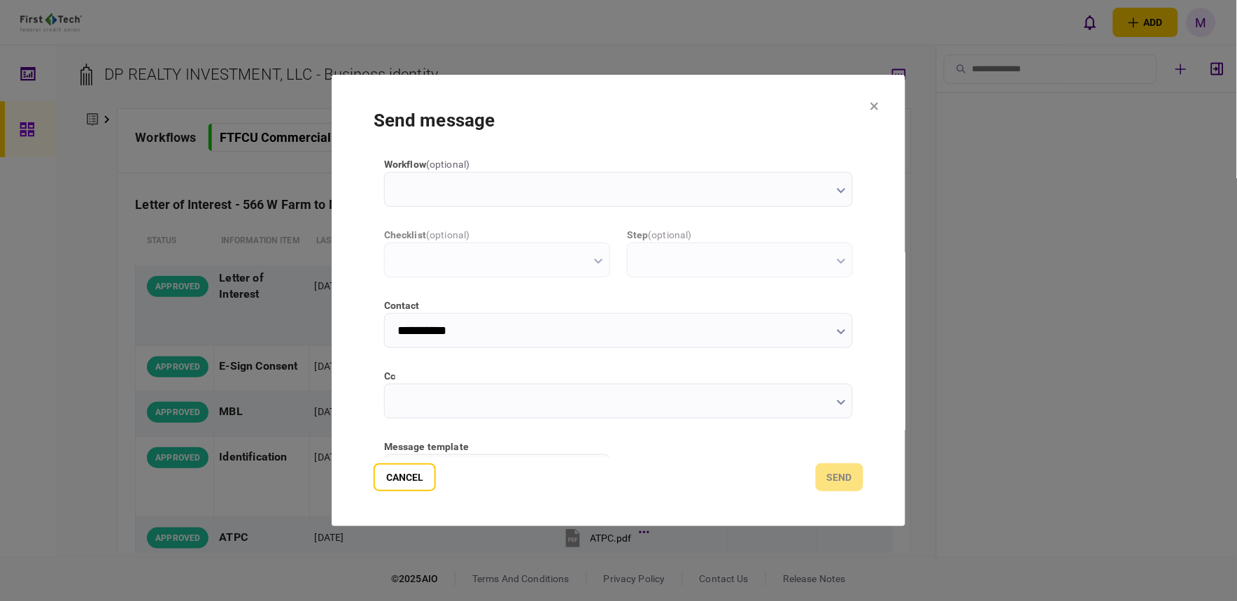
click at [838, 400] on icon "button" at bounding box center [840, 403] width 9 height 6
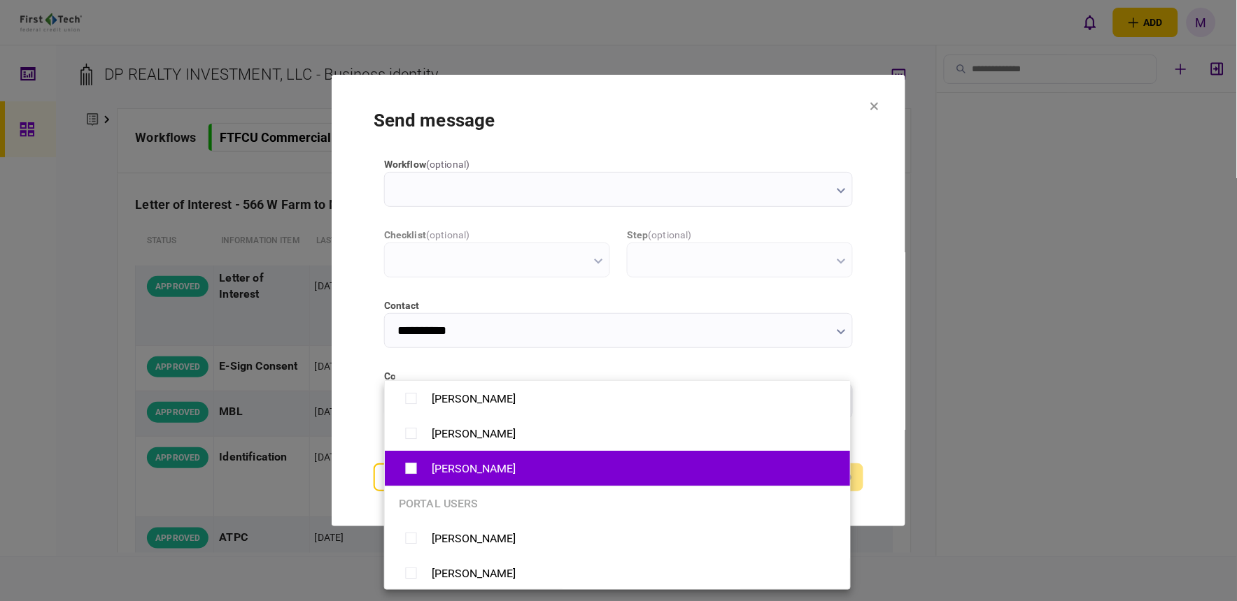
click at [621, 458] on div "[PERSON_NAME]" at bounding box center [617, 469] width 437 height 24
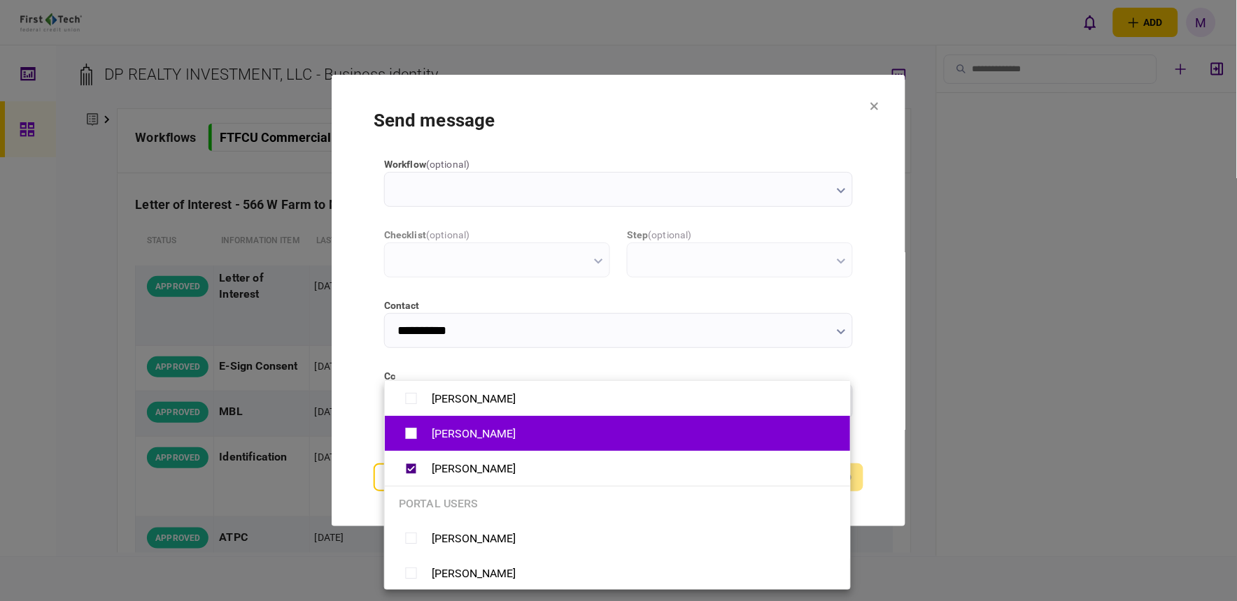
click at [521, 434] on div "[PERSON_NAME]" at bounding box center [617, 434] width 437 height 24
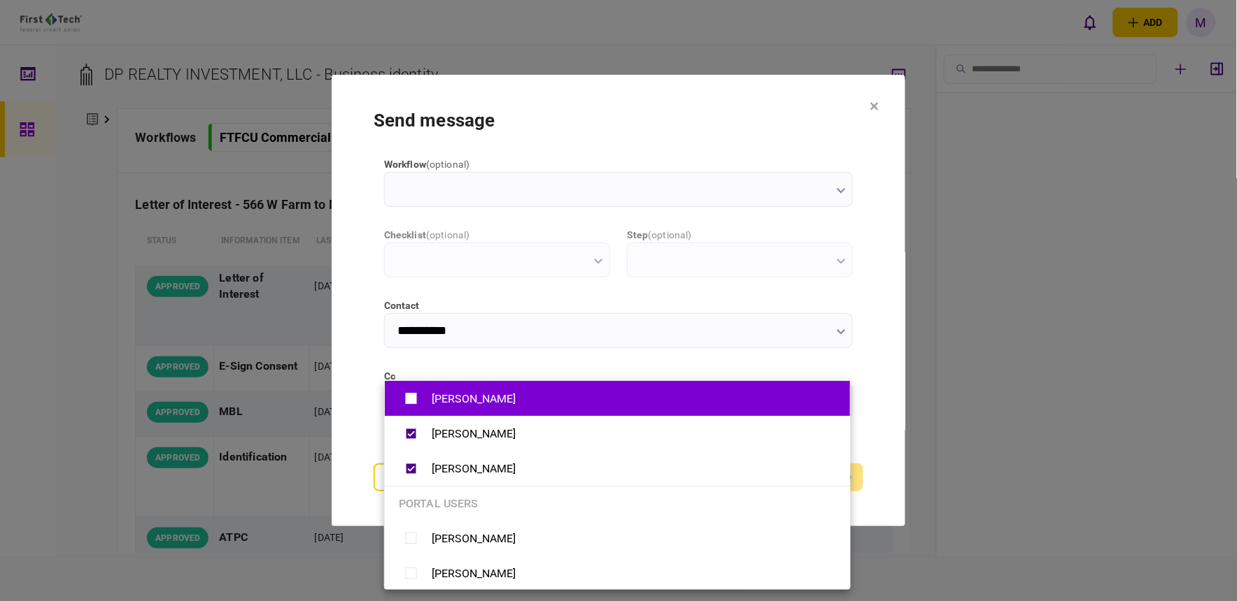
click at [521, 397] on div "[PERSON_NAME]" at bounding box center [617, 399] width 437 height 24
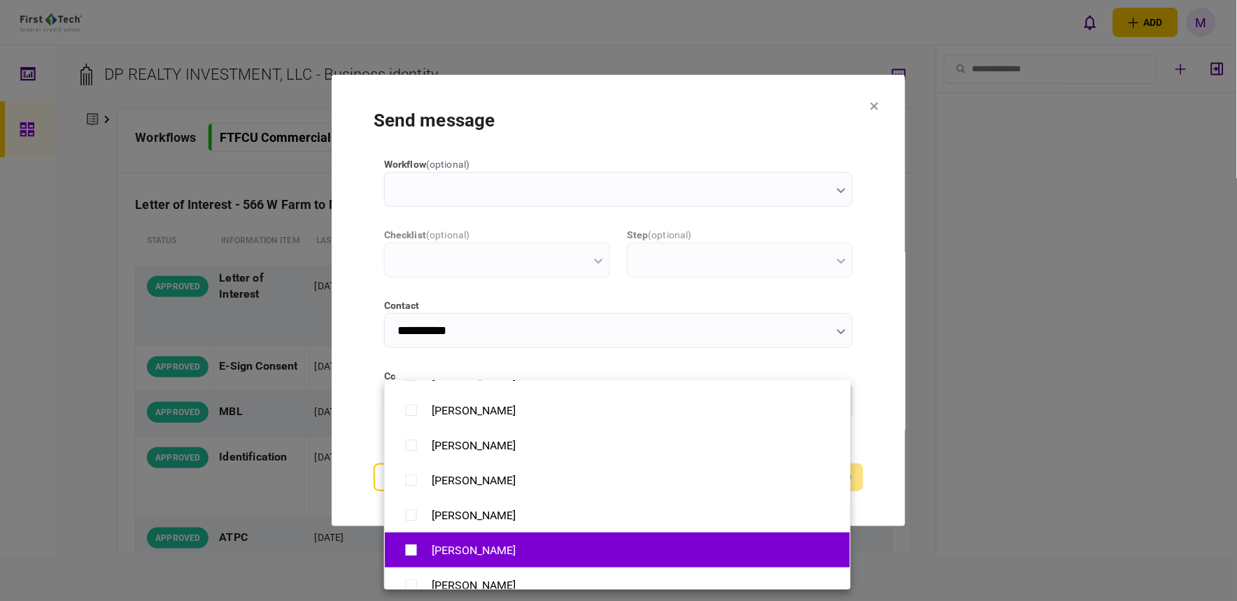
scroll to position [311, 0]
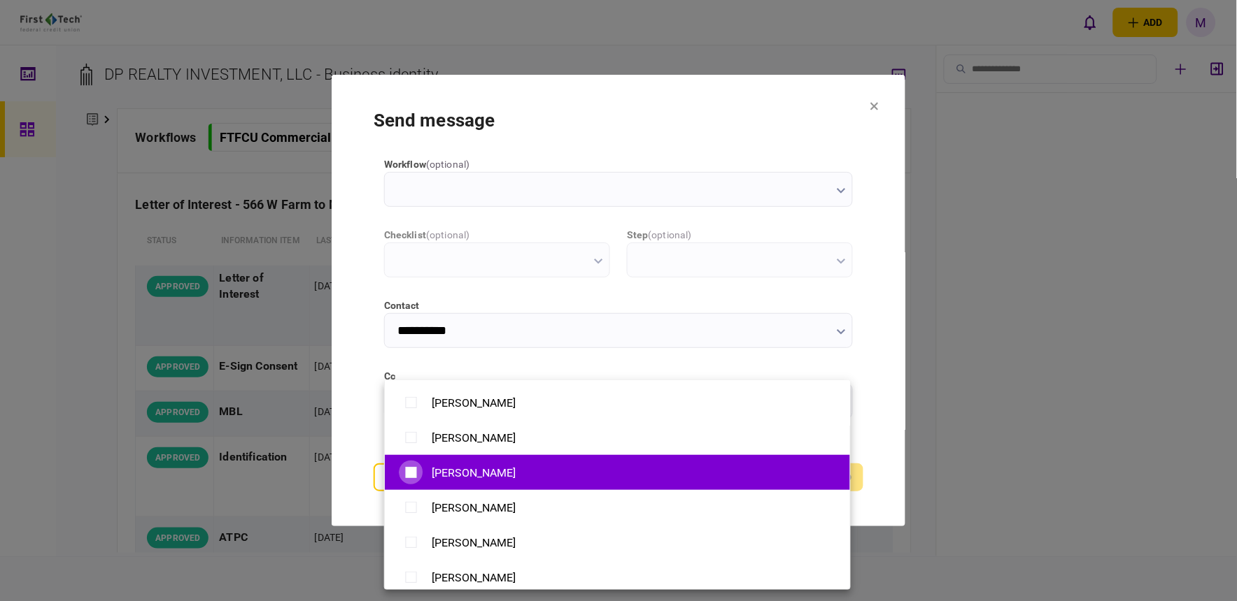
type input "**********"
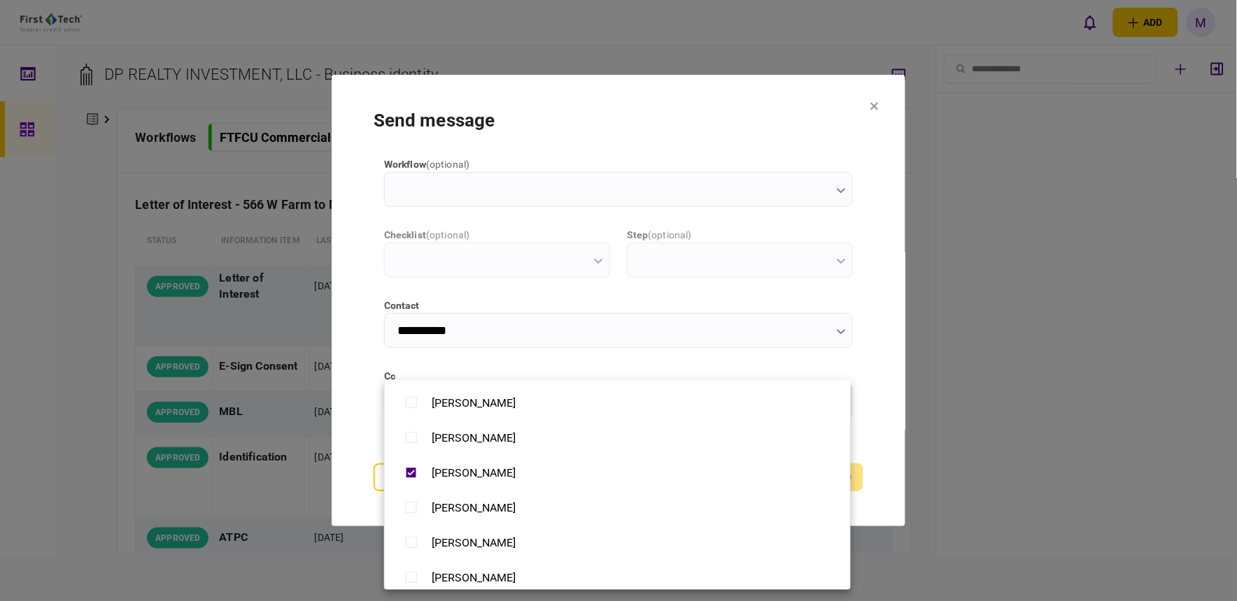
click at [872, 420] on div at bounding box center [618, 300] width 1237 height 601
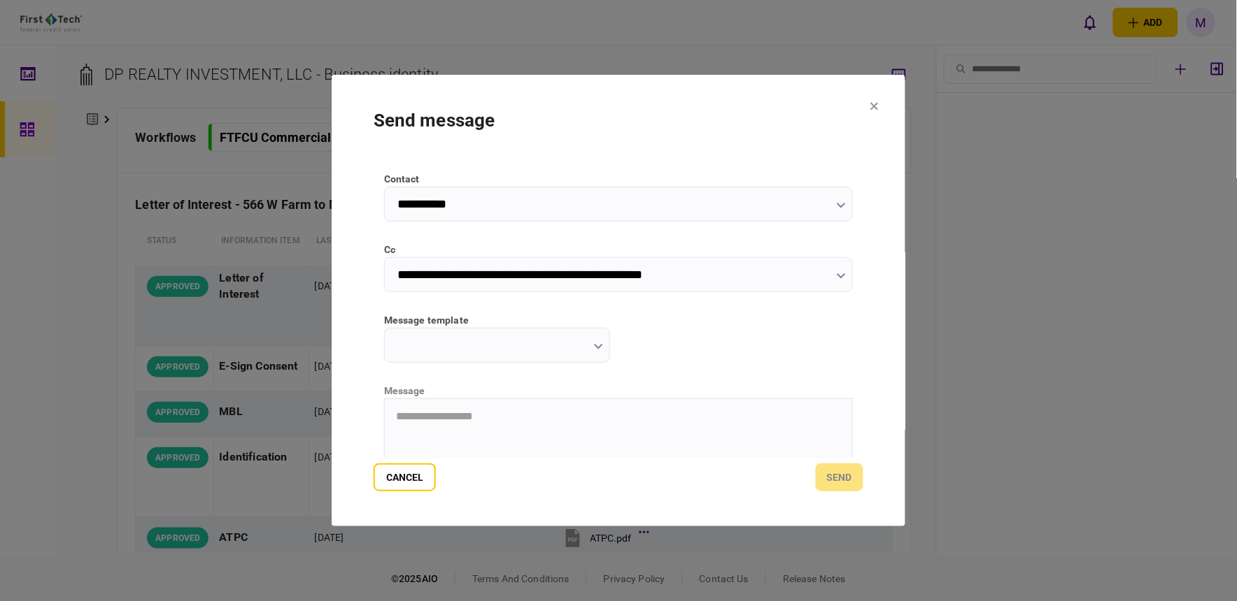
scroll to position [155, 0]
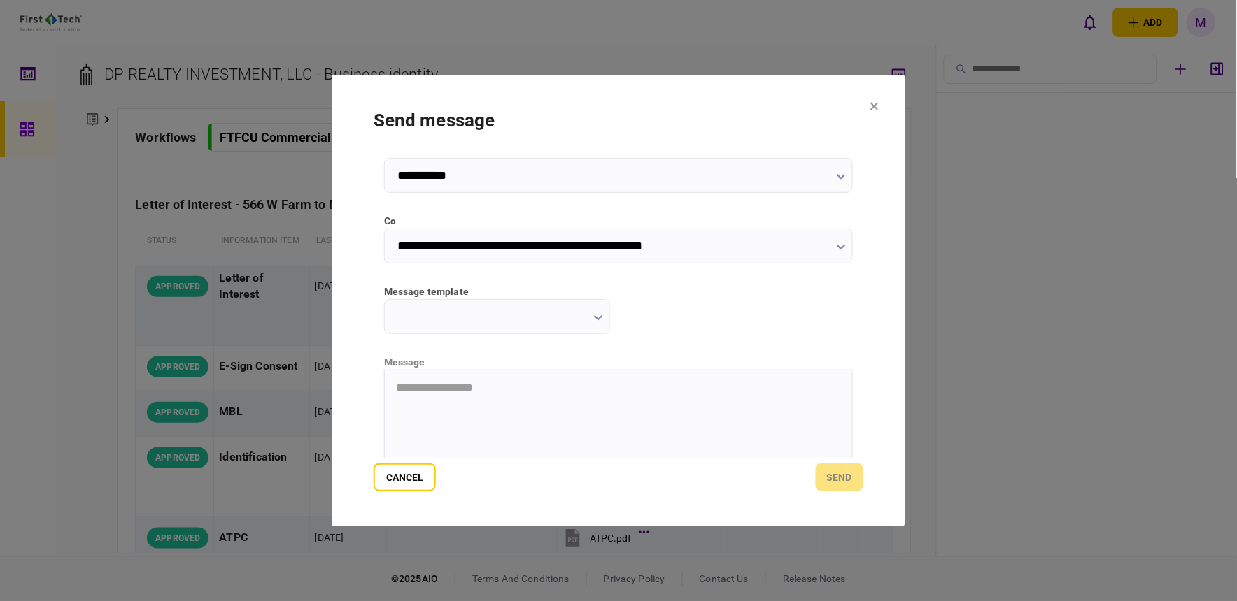
click at [597, 317] on icon "button" at bounding box center [598, 318] width 9 height 6
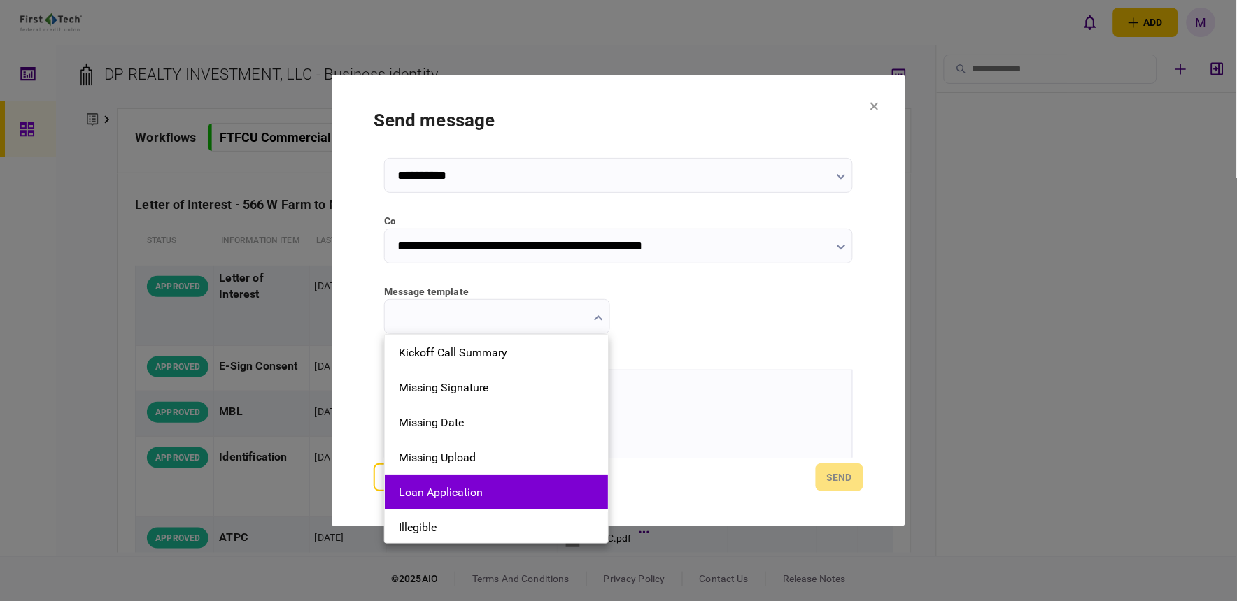
click at [572, 487] on button "Loan Application" at bounding box center [496, 492] width 195 height 13
type input "**********"
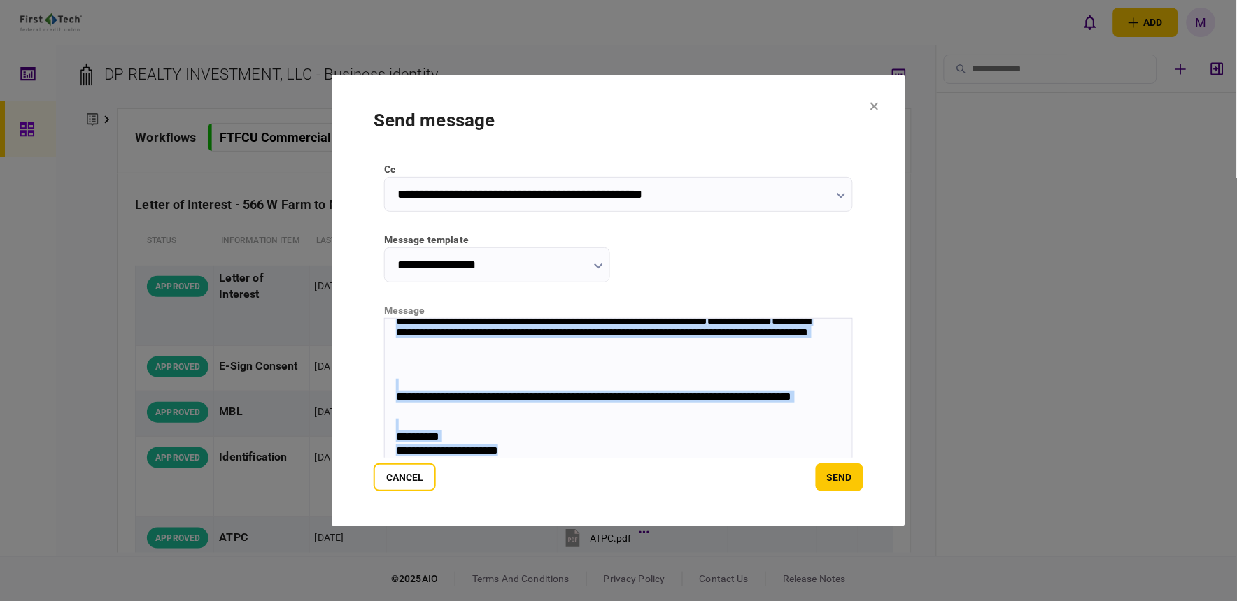
scroll to position [241, 0]
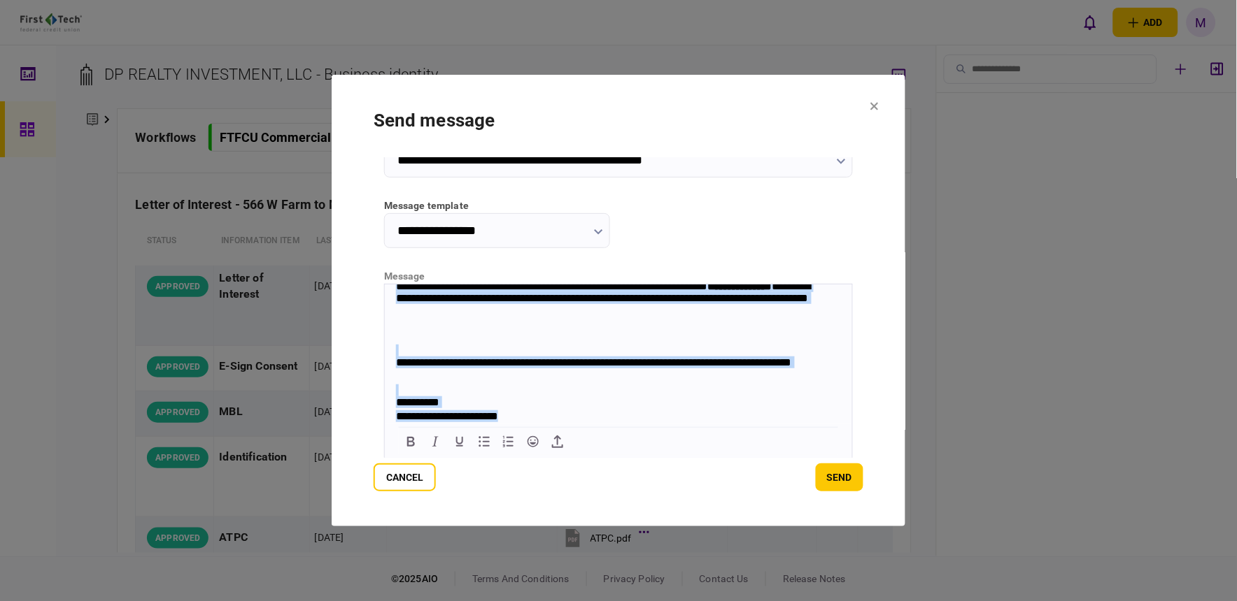
drag, startPoint x: 411, startPoint y: 294, endPoint x: 1025, endPoint y: 756, distance: 769.2
click at [639, 424] on html "**********" at bounding box center [617, 35] width 467 height 778
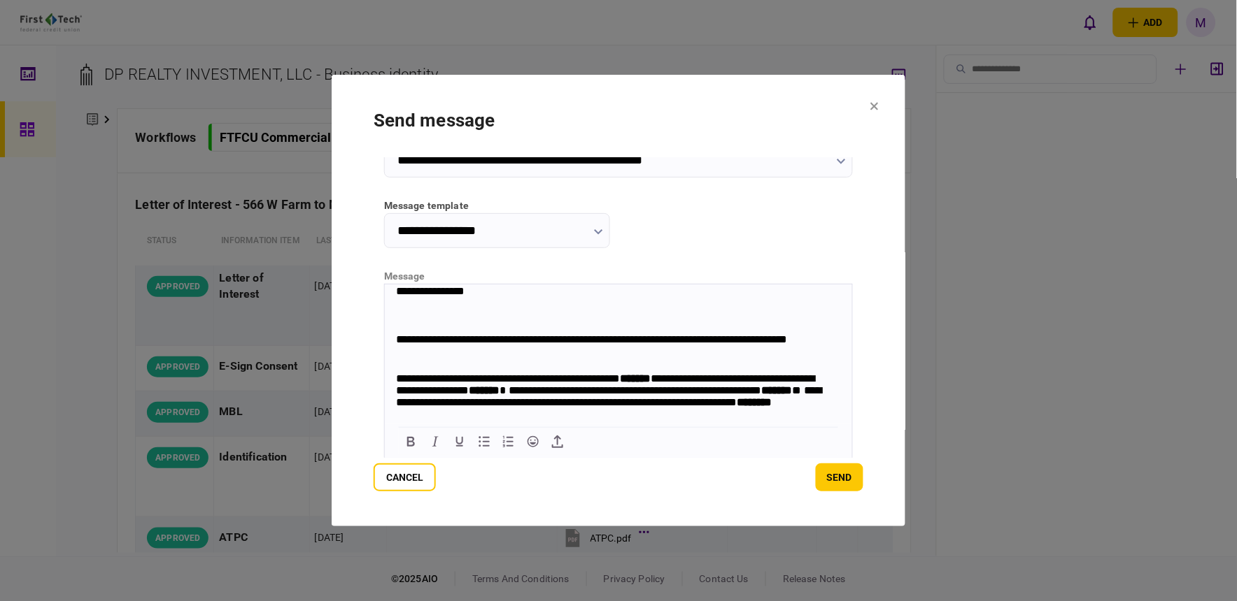
scroll to position [0, 0]
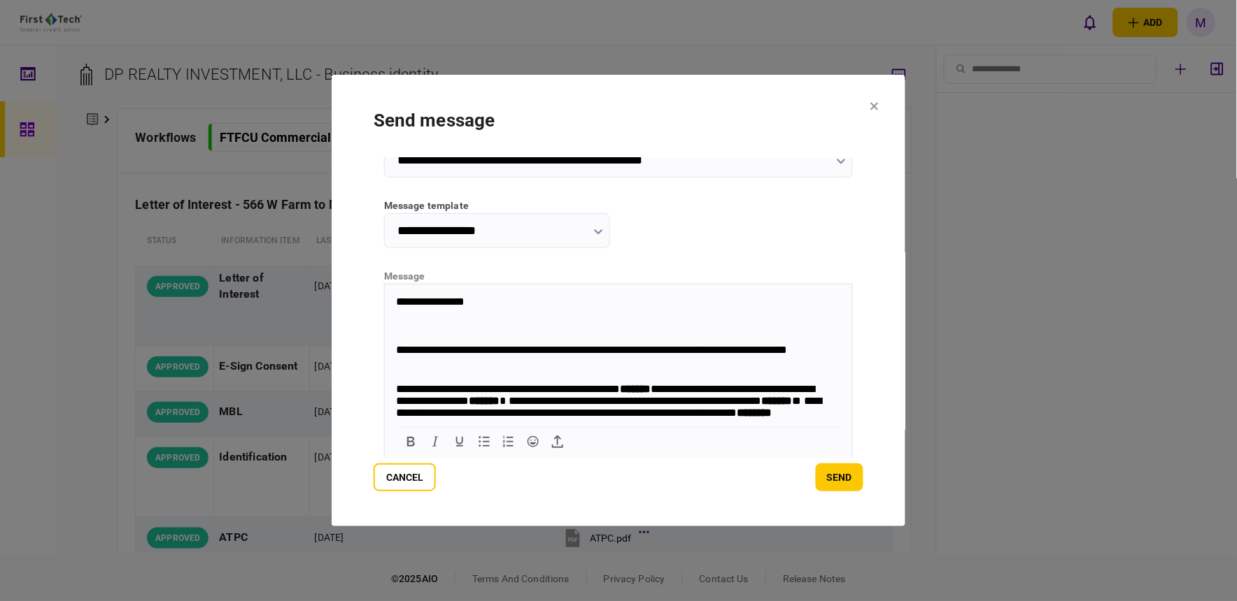
click at [395, 348] on p "**********" at bounding box center [610, 357] width 431 height 28
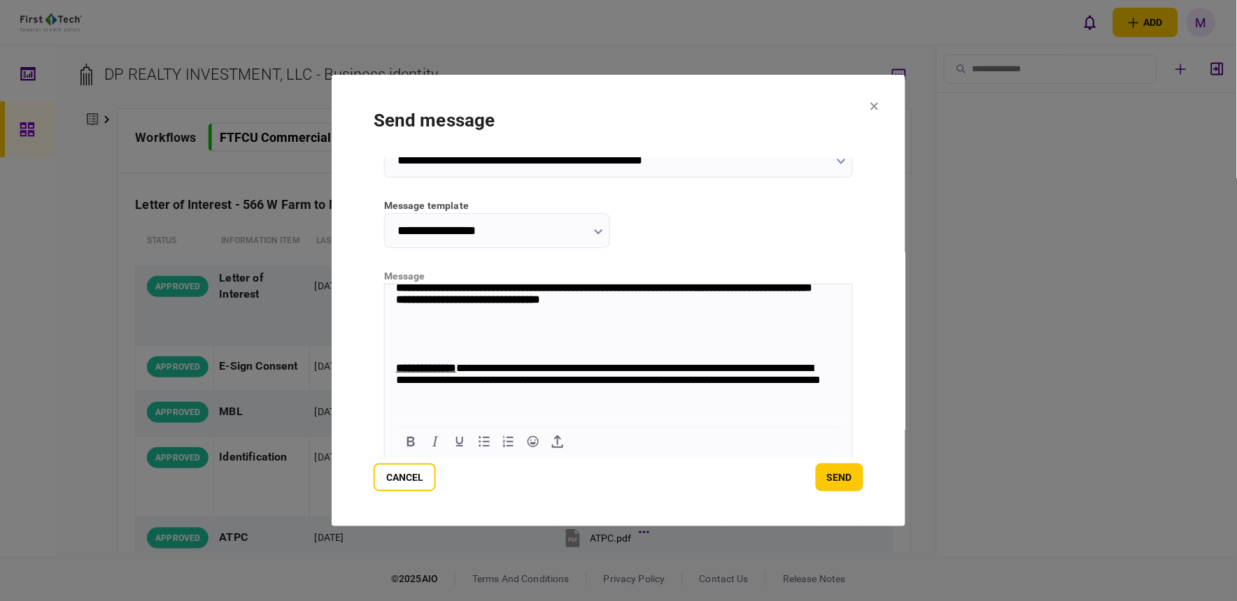
scroll to position [197, 0]
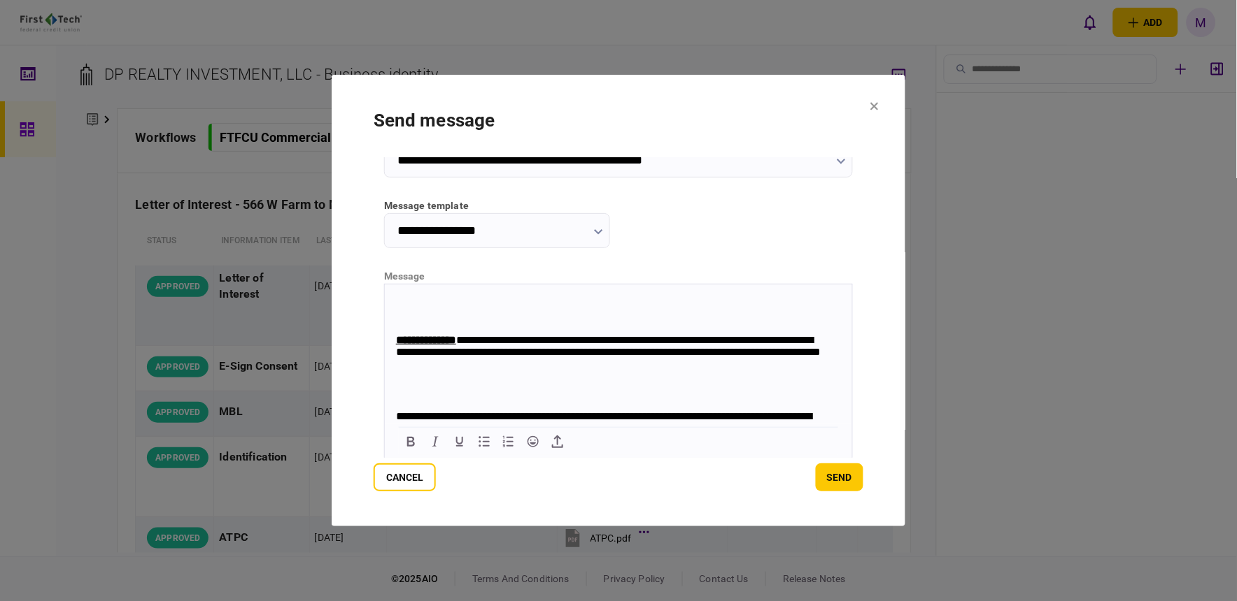
click at [396, 345] on u "**********" at bounding box center [425, 339] width 60 height 10
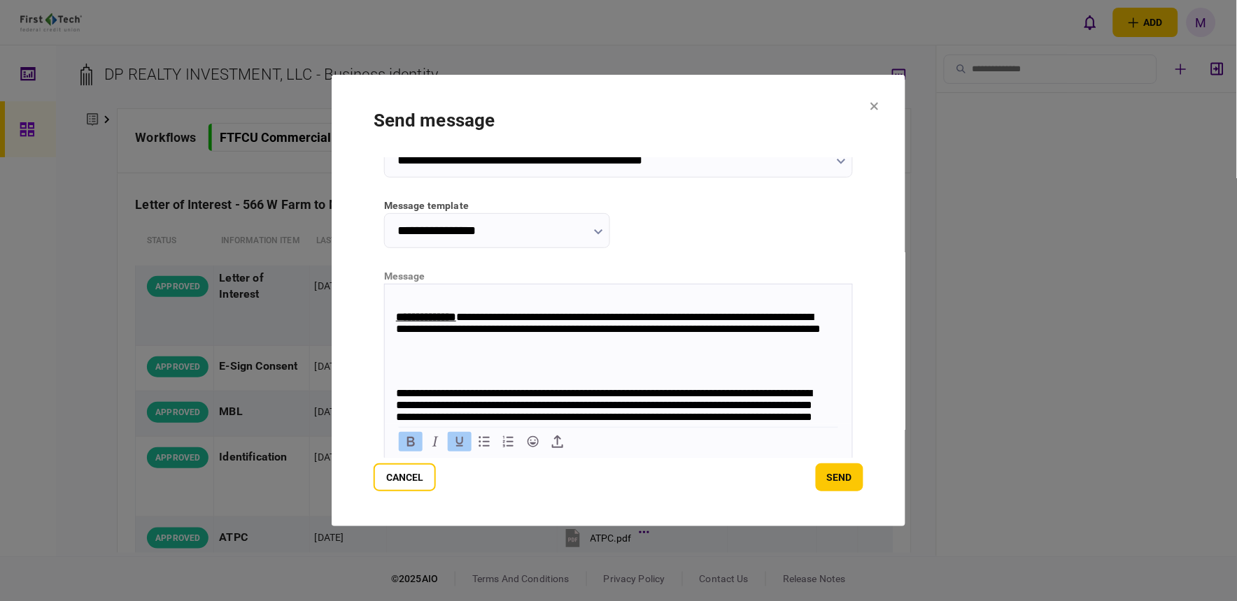
click at [399, 394] on p "**********" at bounding box center [610, 436] width 431 height 98
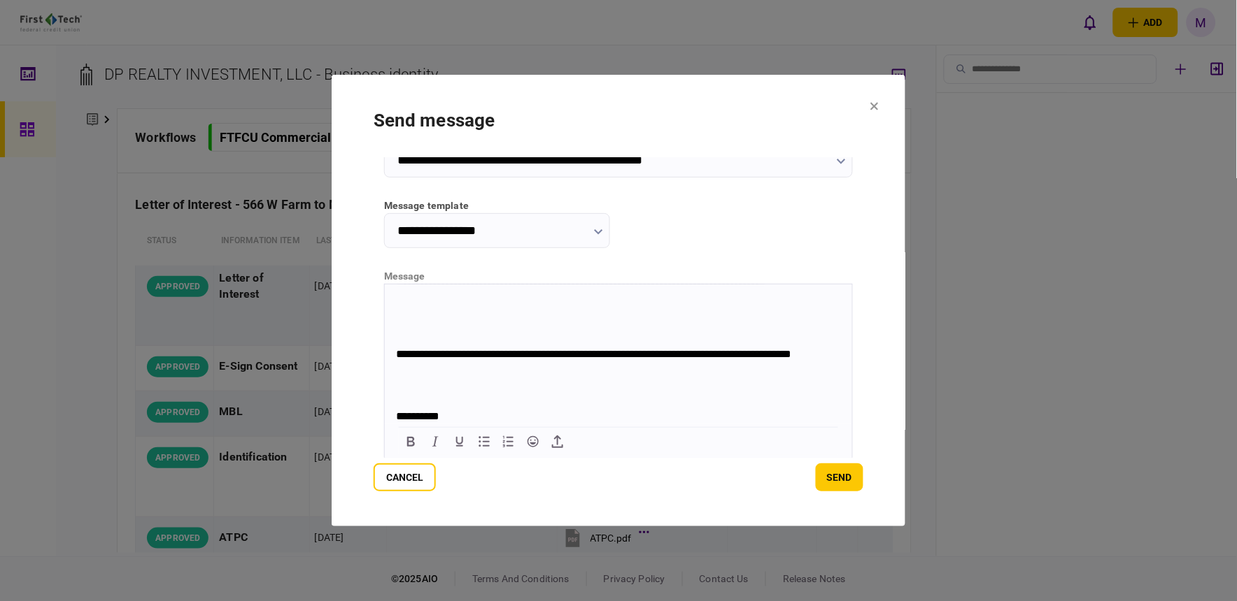
scroll to position [352, 0]
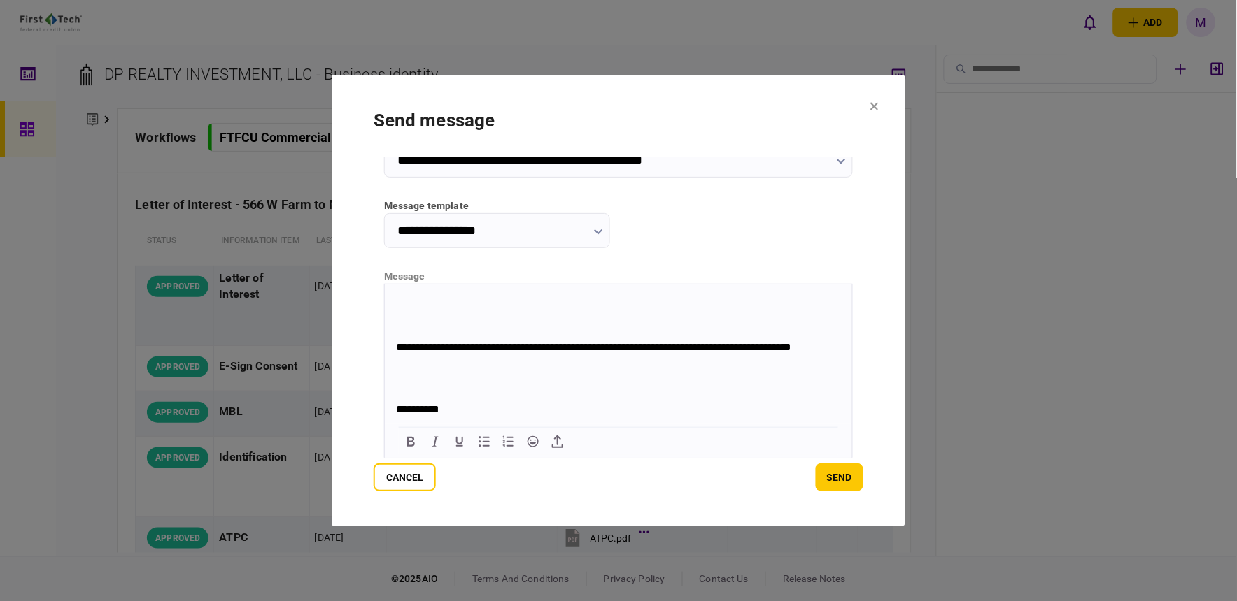
click at [395, 341] on body "**********" at bounding box center [617, 192] width 467 height 499
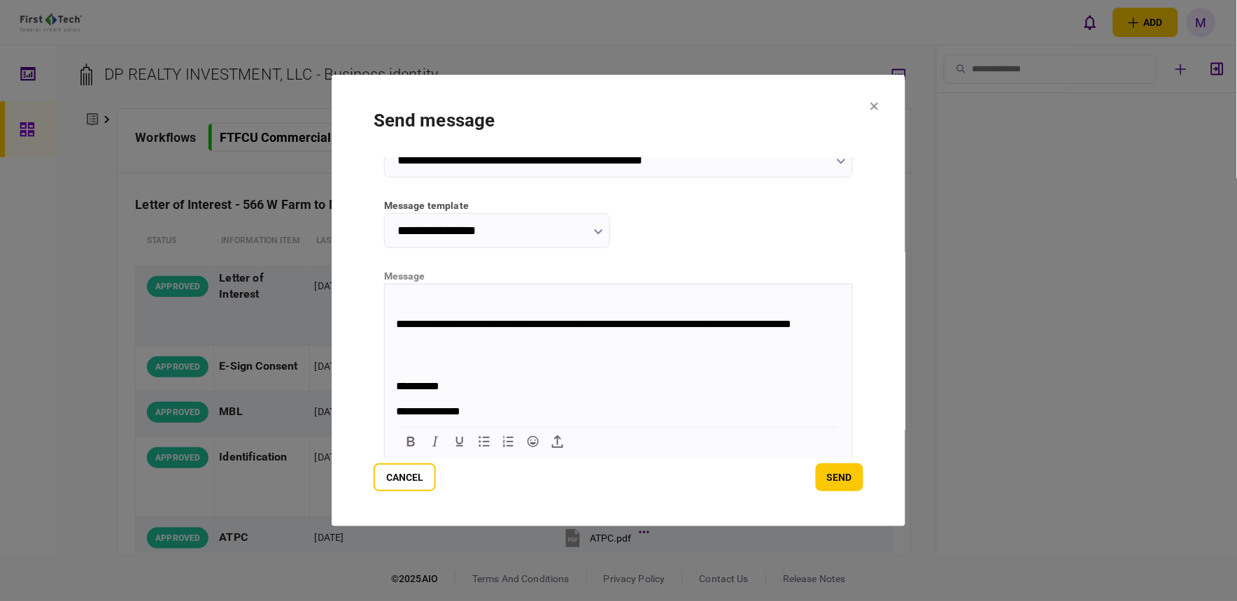
click at [397, 387] on p "**********" at bounding box center [610, 387] width 431 height 14
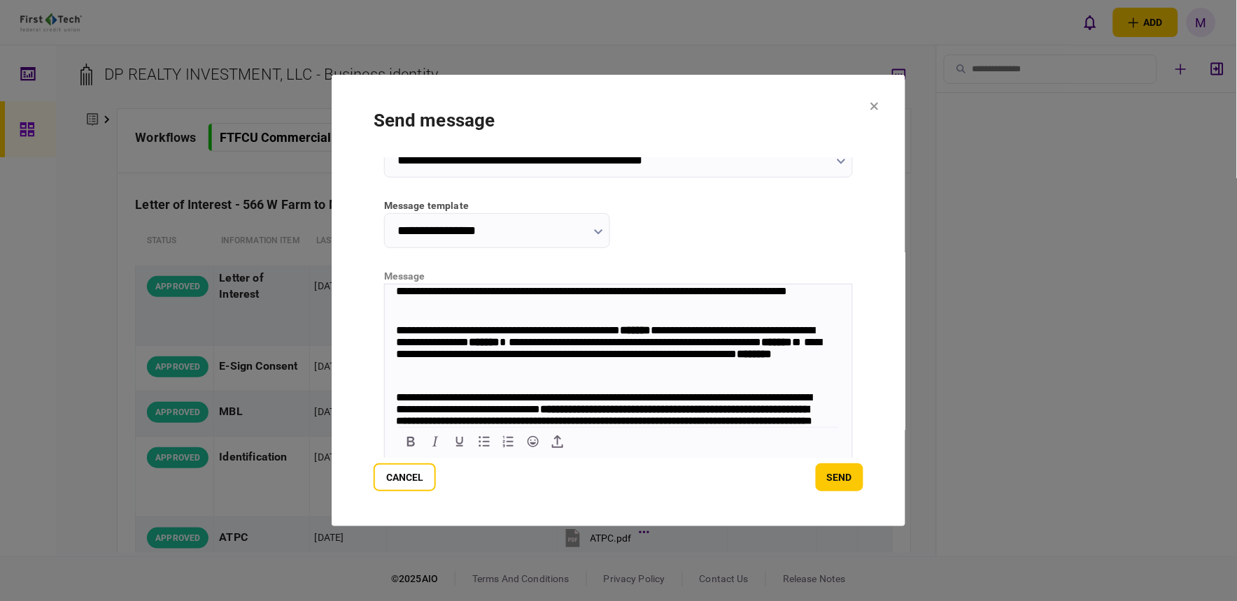
scroll to position [10, 0]
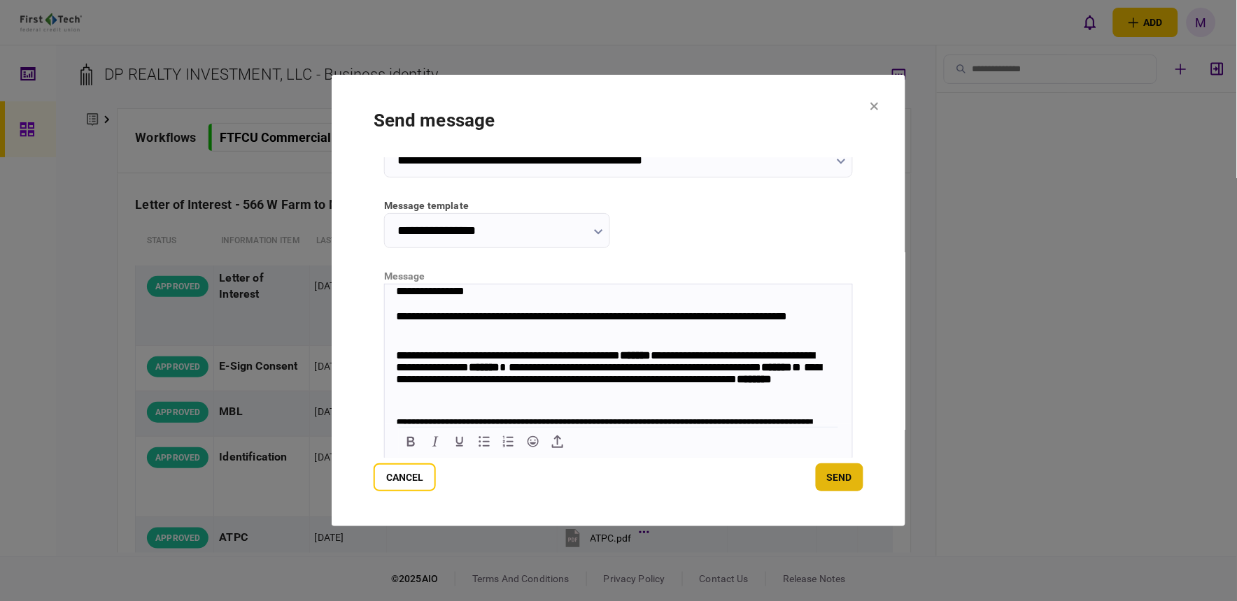
click at [834, 472] on button "send" at bounding box center [840, 478] width 48 height 28
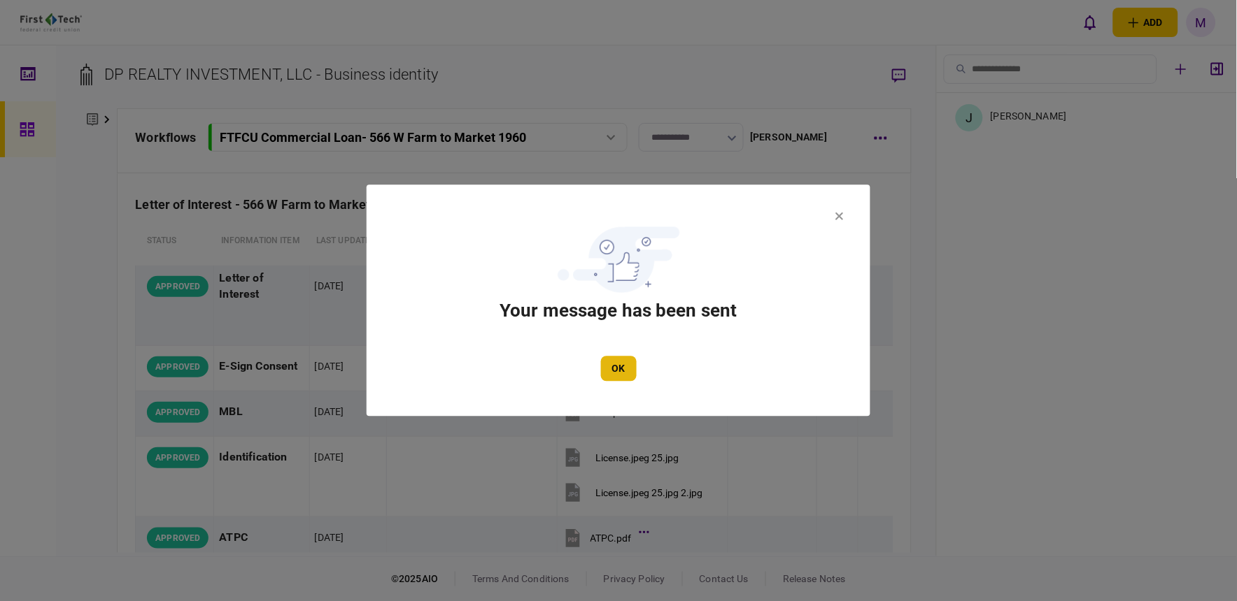
click at [624, 371] on button "OK" at bounding box center [619, 369] width 36 height 25
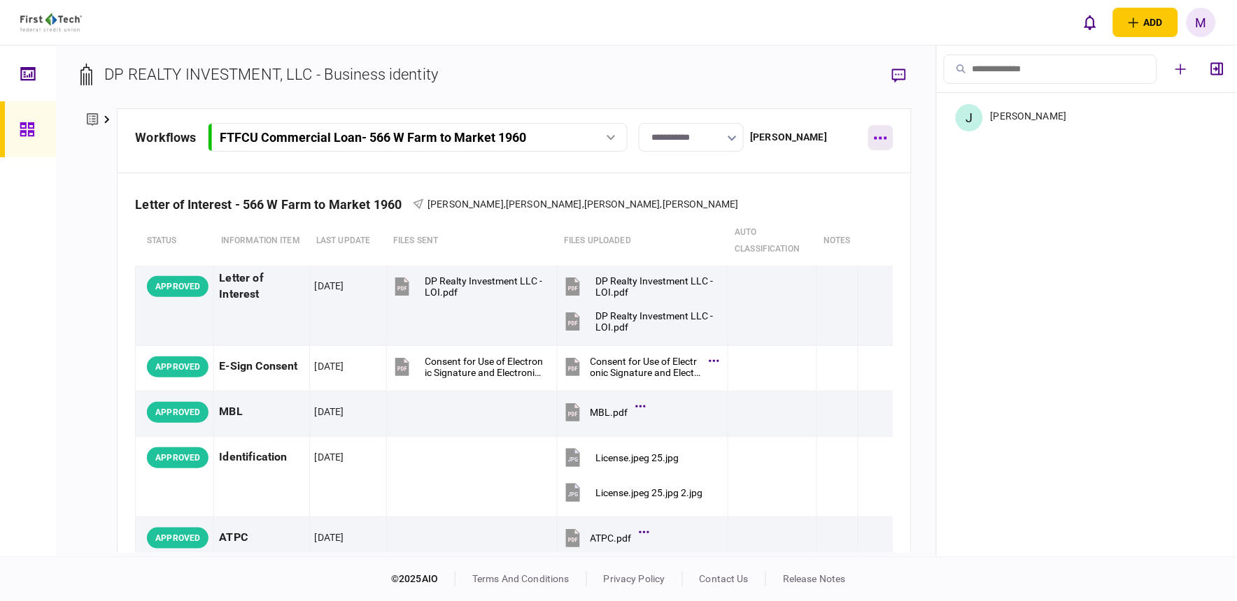
click at [876, 137] on icon "button" at bounding box center [880, 138] width 13 height 3
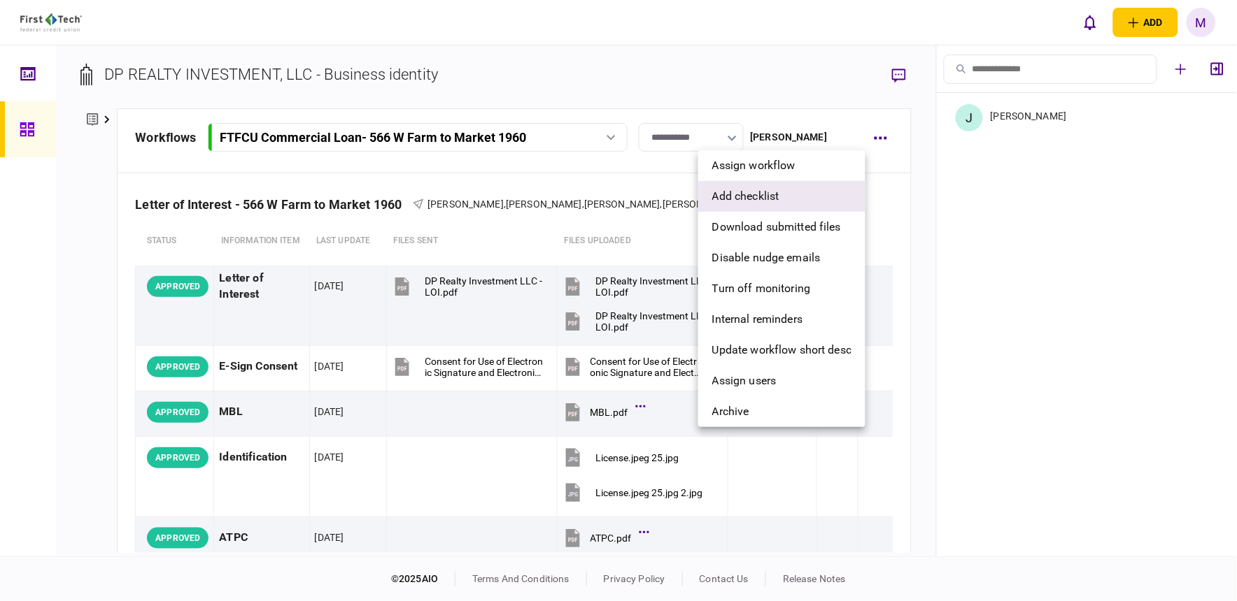
click at [755, 199] on span "add checklist" at bounding box center [745, 196] width 67 height 17
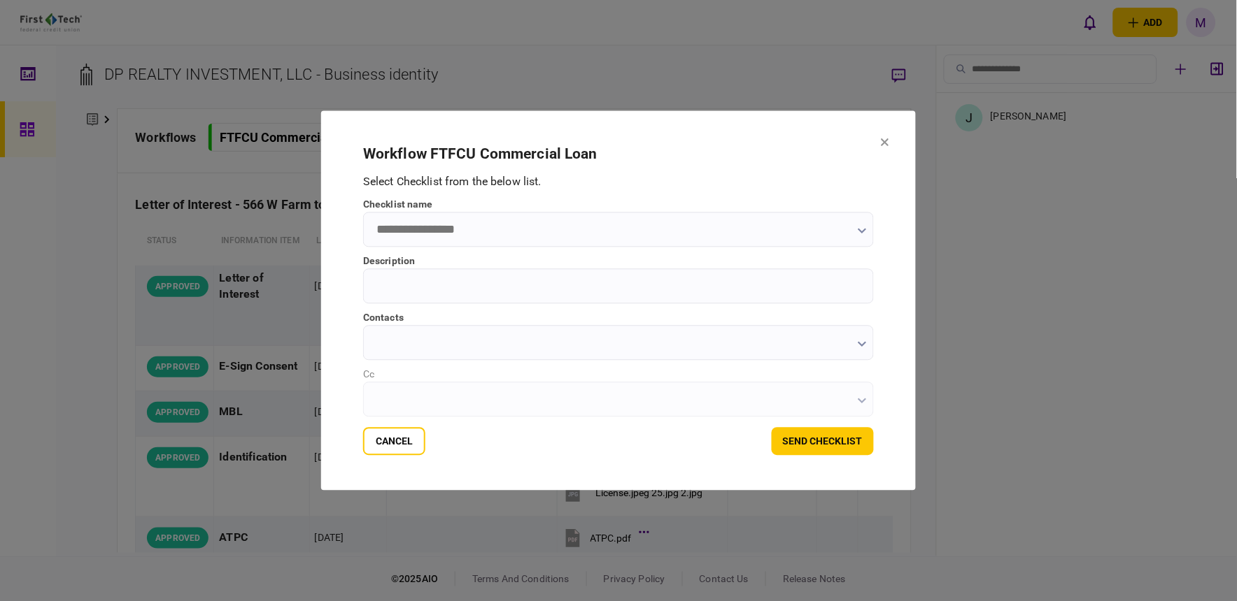
click at [860, 233] on icon "button" at bounding box center [861, 232] width 8 height 6
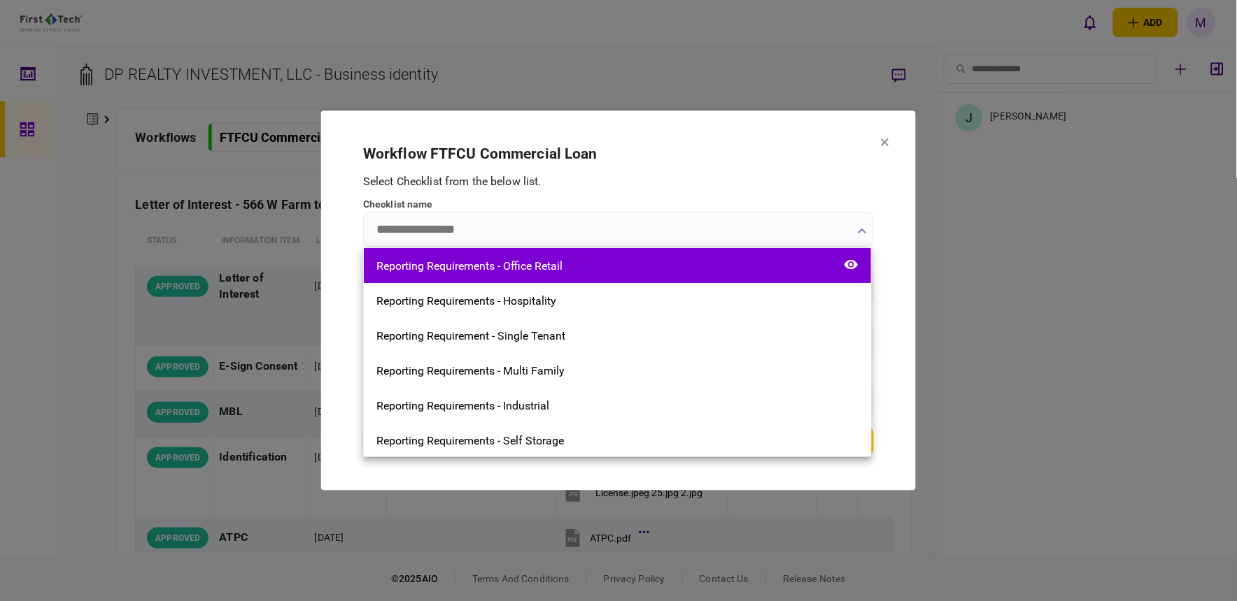
click at [628, 281] on div "Reporting Requirements - Office Retail" at bounding box center [617, 265] width 507 height 35
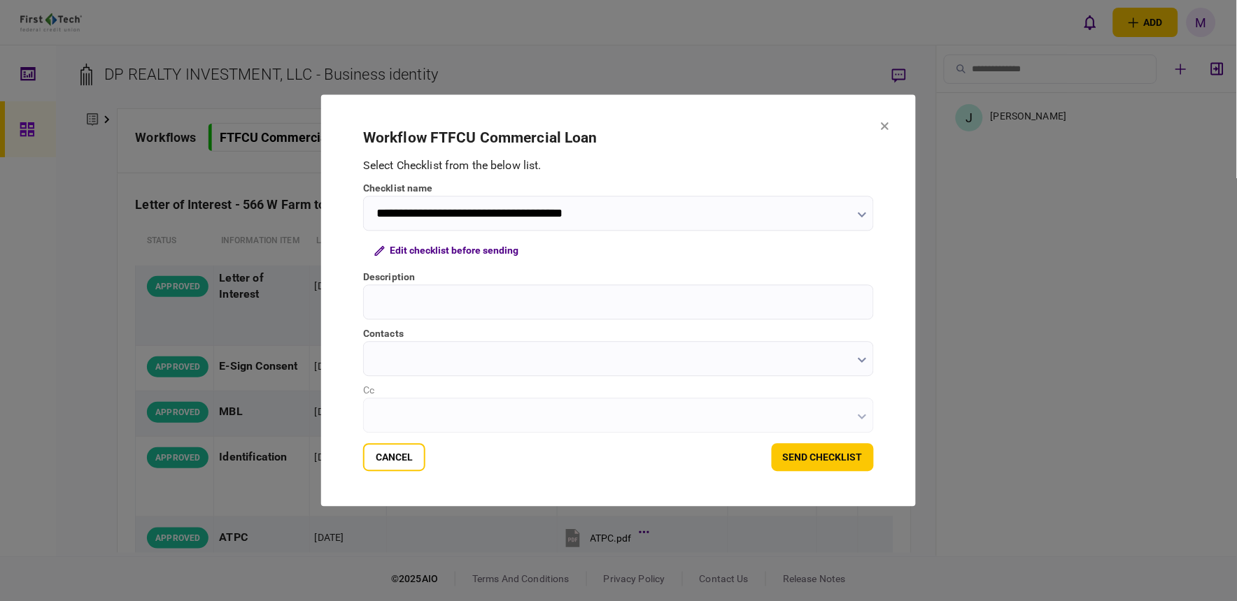
type input "**********"
click at [451, 252] on button "Edit checklist before sending" at bounding box center [446, 250] width 166 height 25
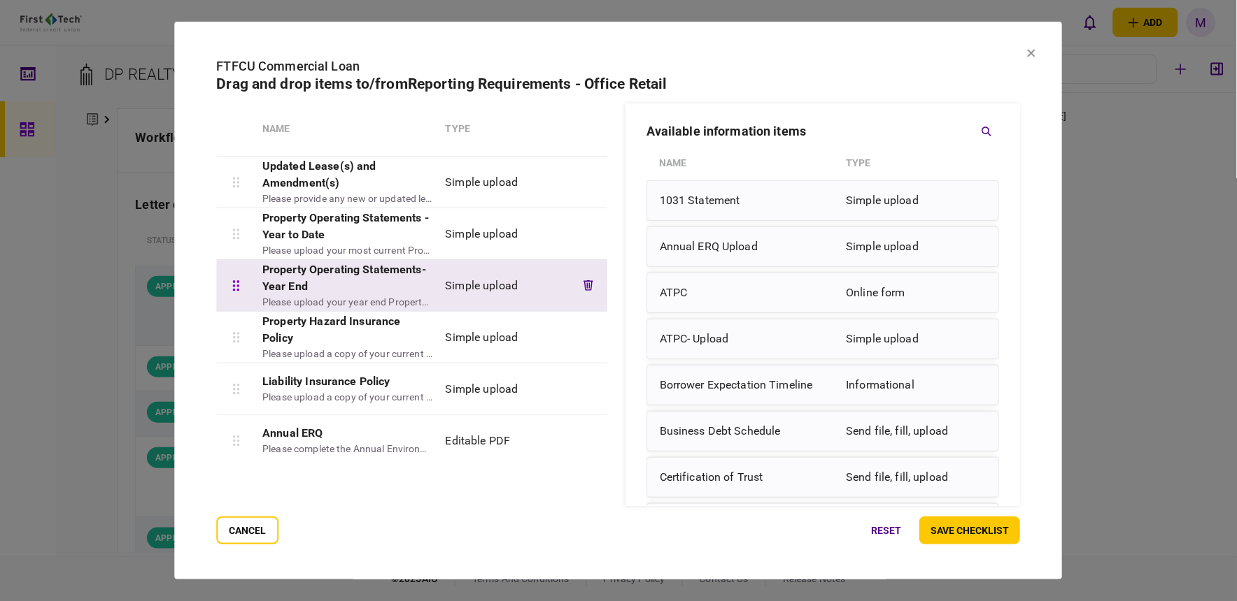
scroll to position [101, 0]
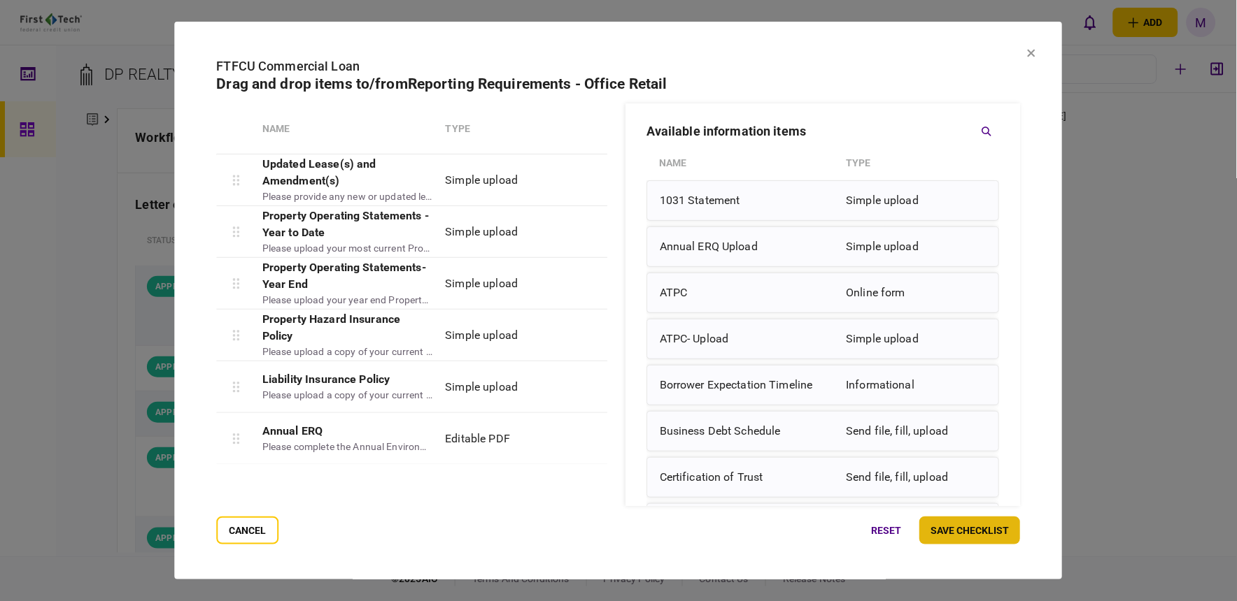
click at [998, 525] on button "save checklist" at bounding box center [970, 531] width 101 height 28
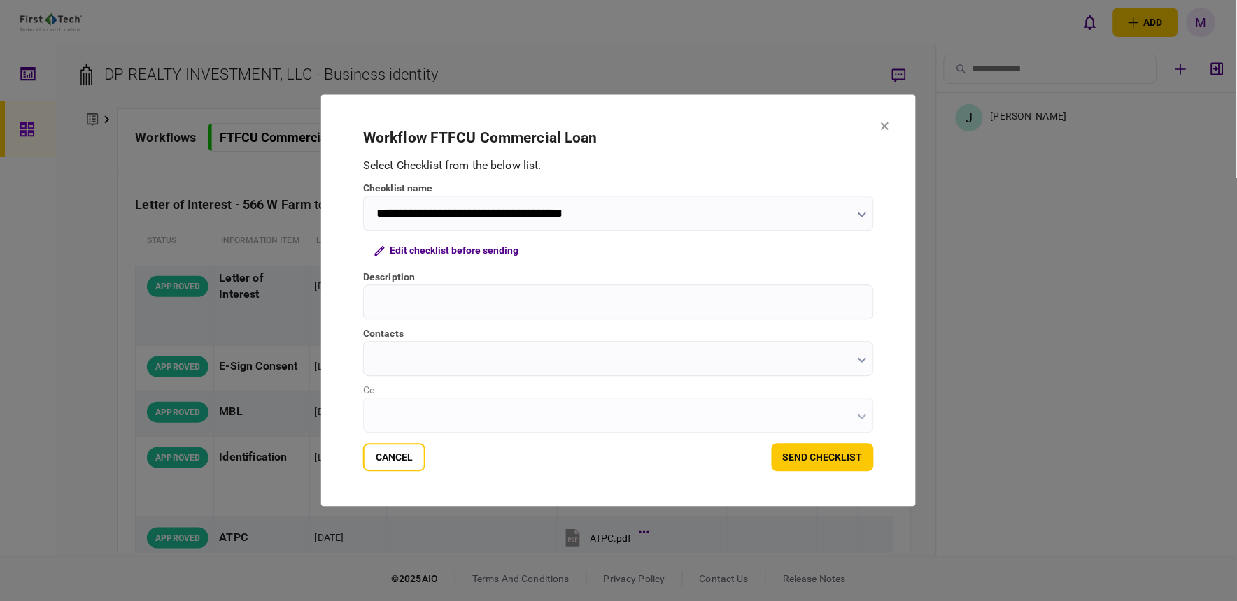
click at [643, 308] on input "Description" at bounding box center [618, 302] width 511 height 35
click at [509, 301] on input "Description" at bounding box center [618, 302] width 511 height 35
drag, startPoint x: 462, startPoint y: 303, endPoint x: 451, endPoint y: 304, distance: 10.5
click at [462, 303] on input "Description" at bounding box center [618, 302] width 511 height 35
type input "**********"
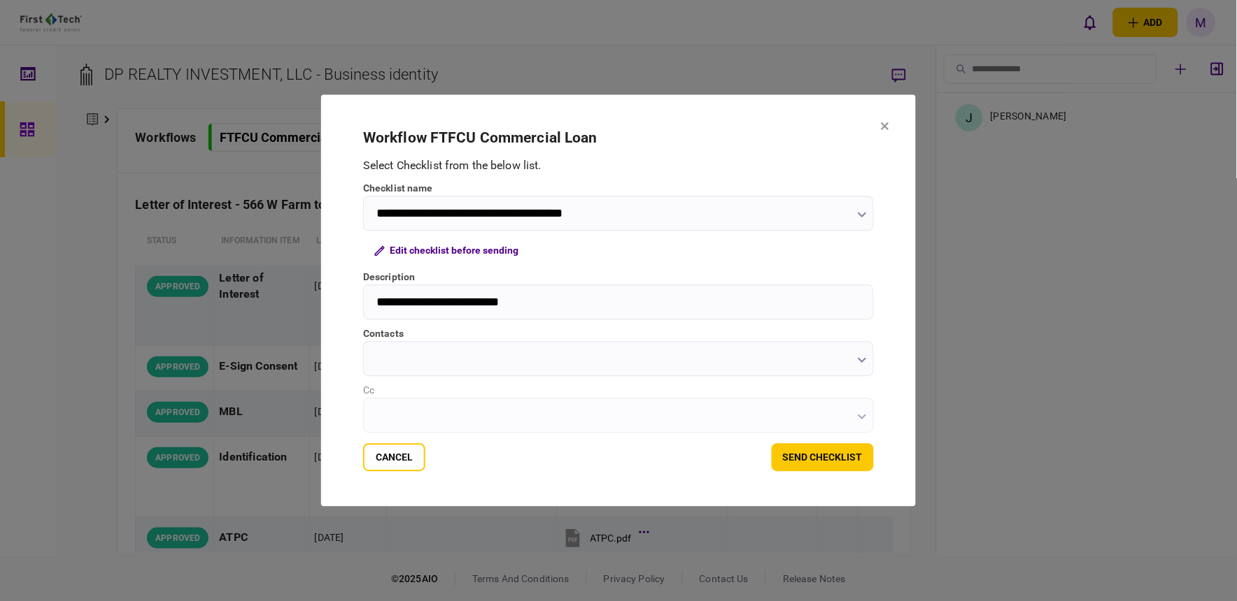
click at [864, 360] on input "contacts" at bounding box center [618, 359] width 511 height 35
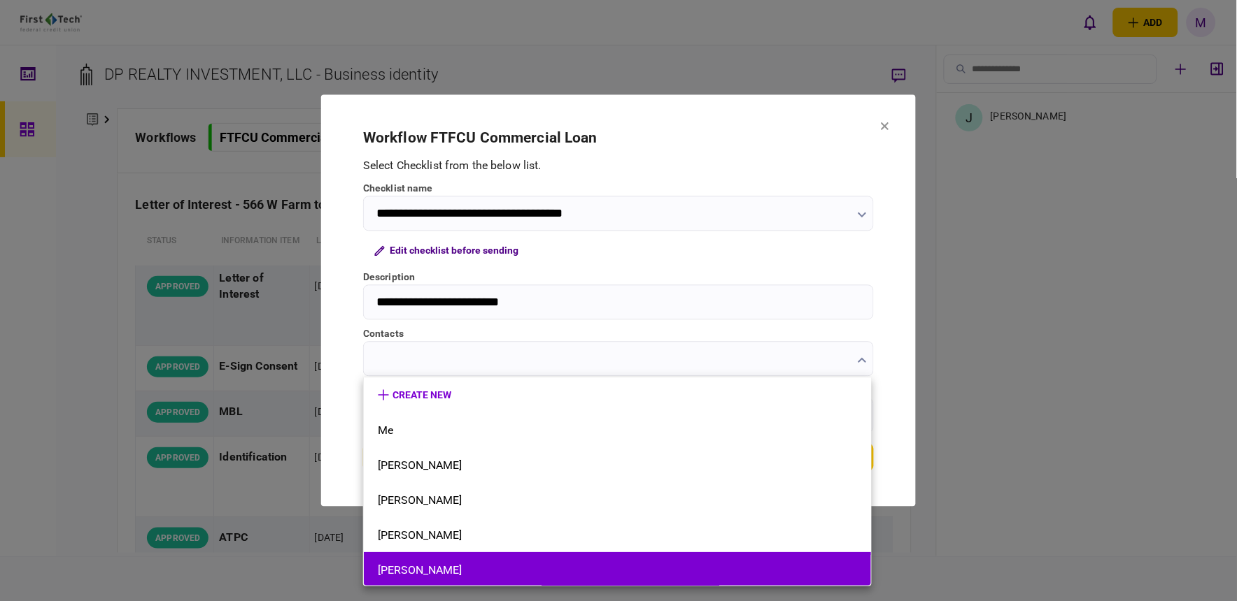
click at [712, 554] on li "[PERSON_NAME]" at bounding box center [617, 570] width 507 height 35
type input "**********"
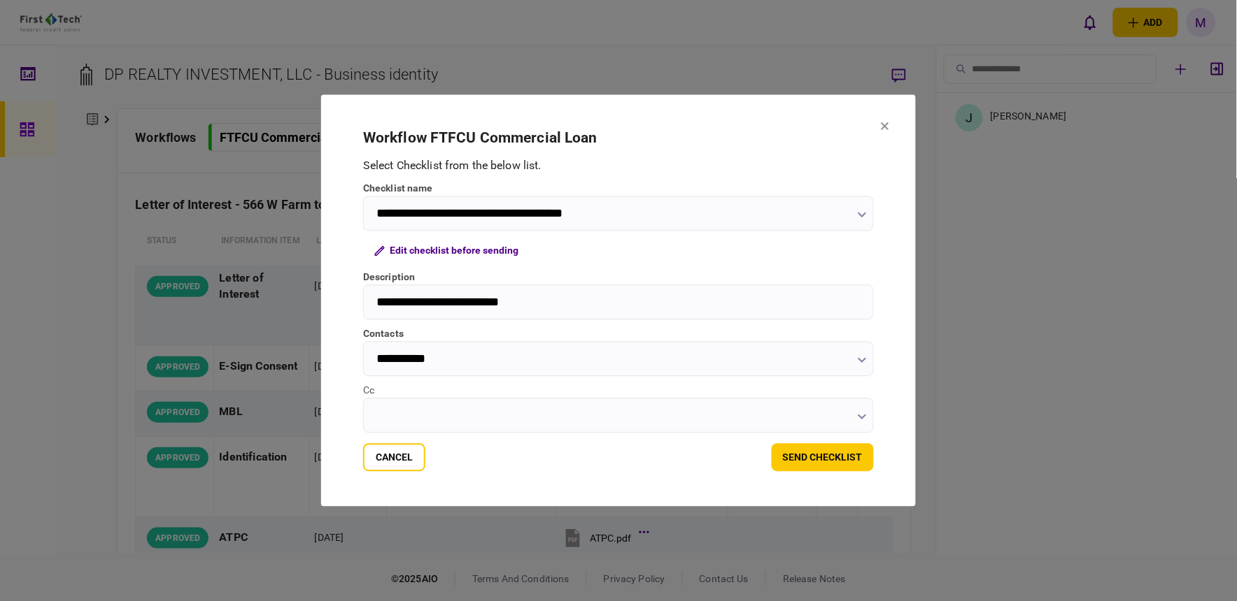
click at [864, 416] on icon "button" at bounding box center [861, 418] width 8 height 6
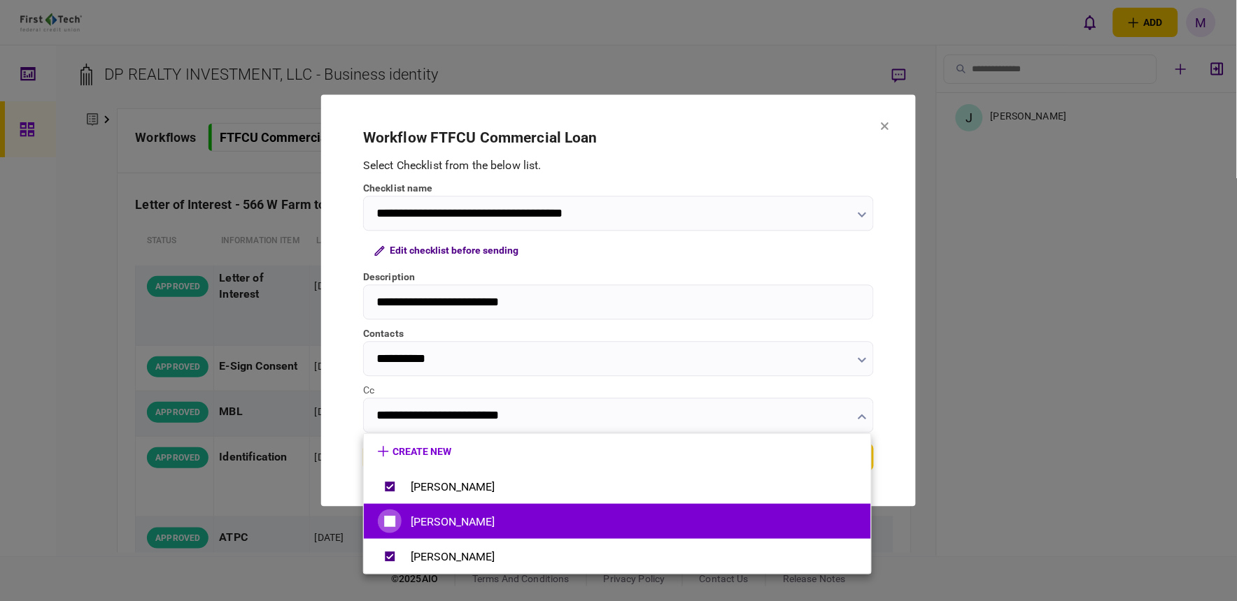
type input "**********"
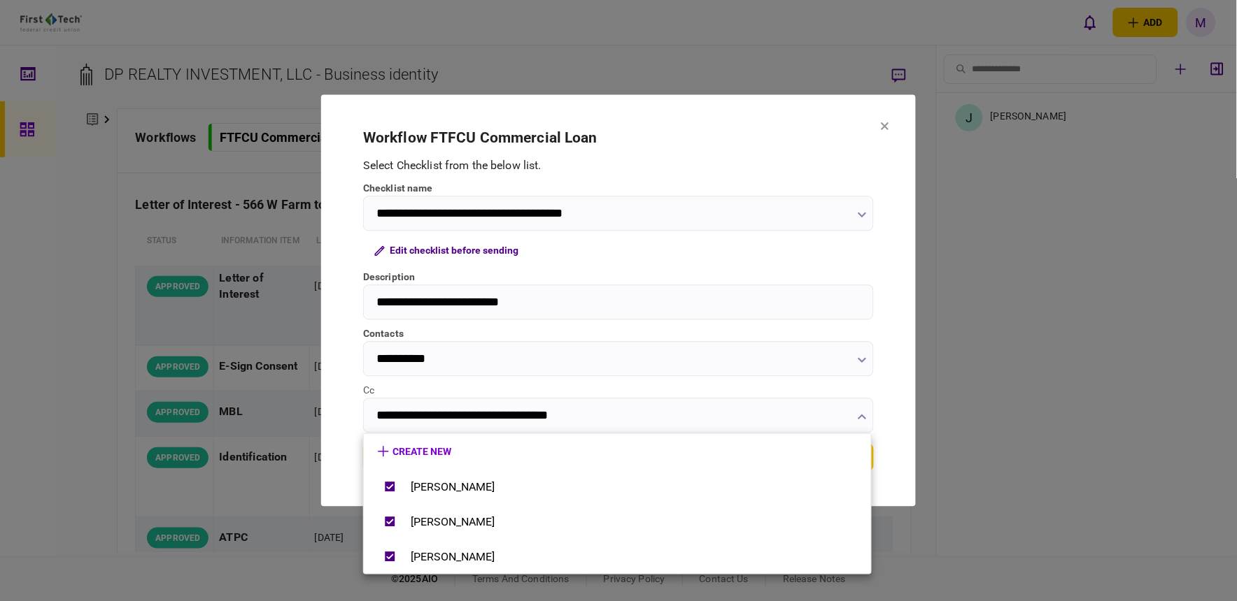
click at [948, 467] on div at bounding box center [618, 300] width 1237 height 601
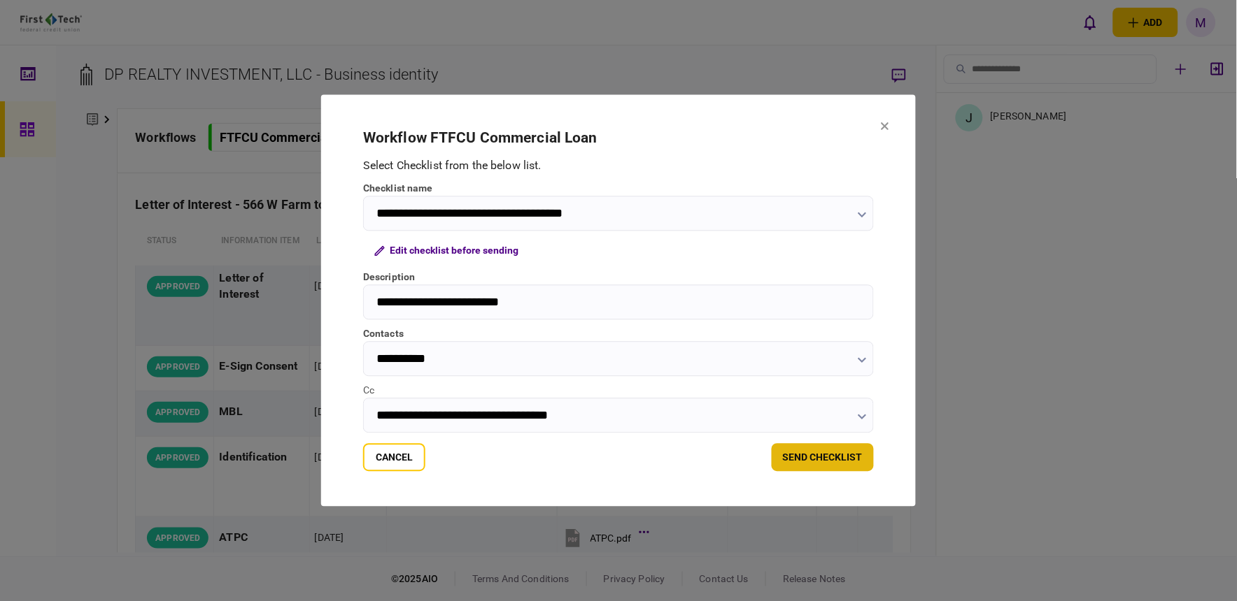
click at [802, 459] on button "send checklist" at bounding box center [822, 458] width 102 height 28
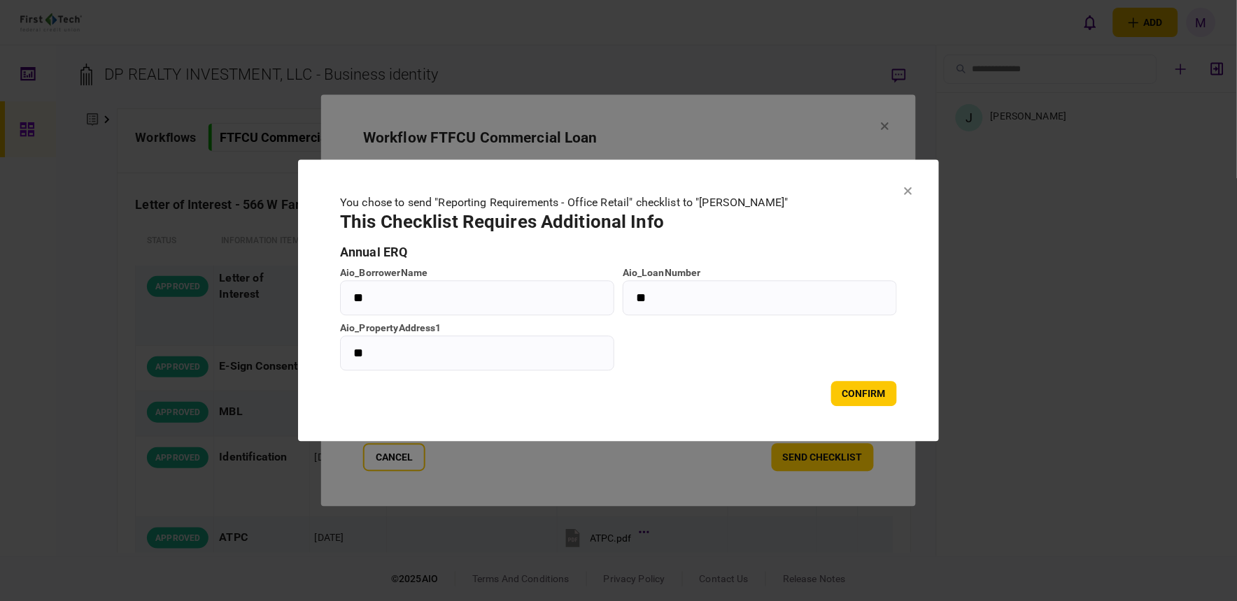
click at [907, 190] on icon at bounding box center [908, 191] width 8 height 8
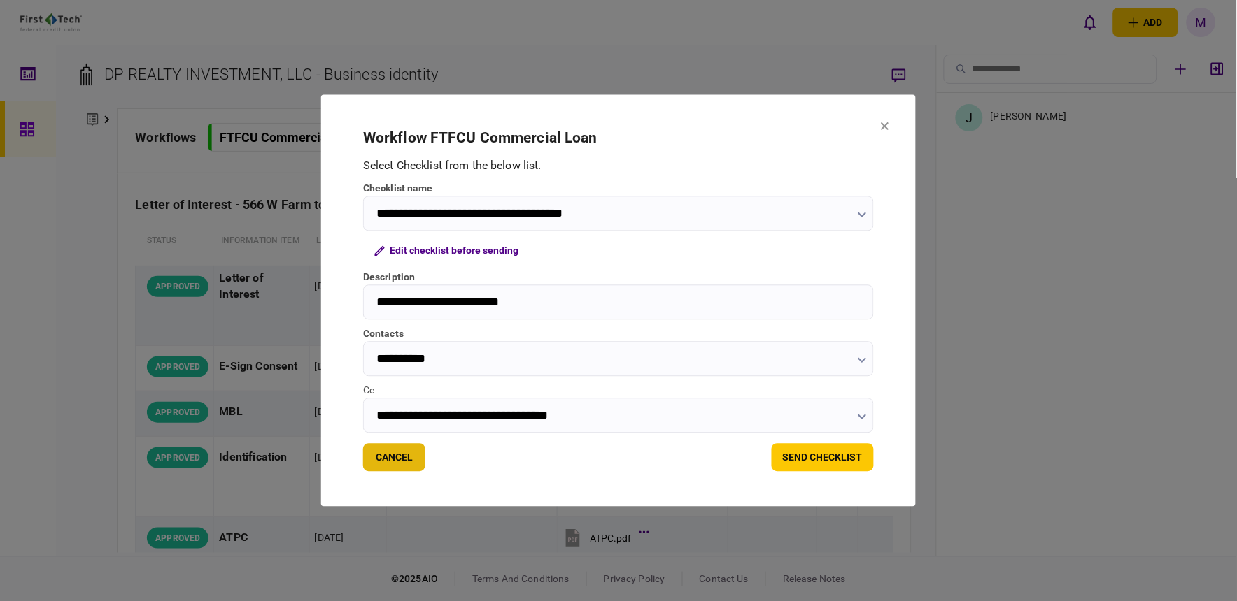
click at [388, 465] on button "Cancel" at bounding box center [394, 458] width 62 height 28
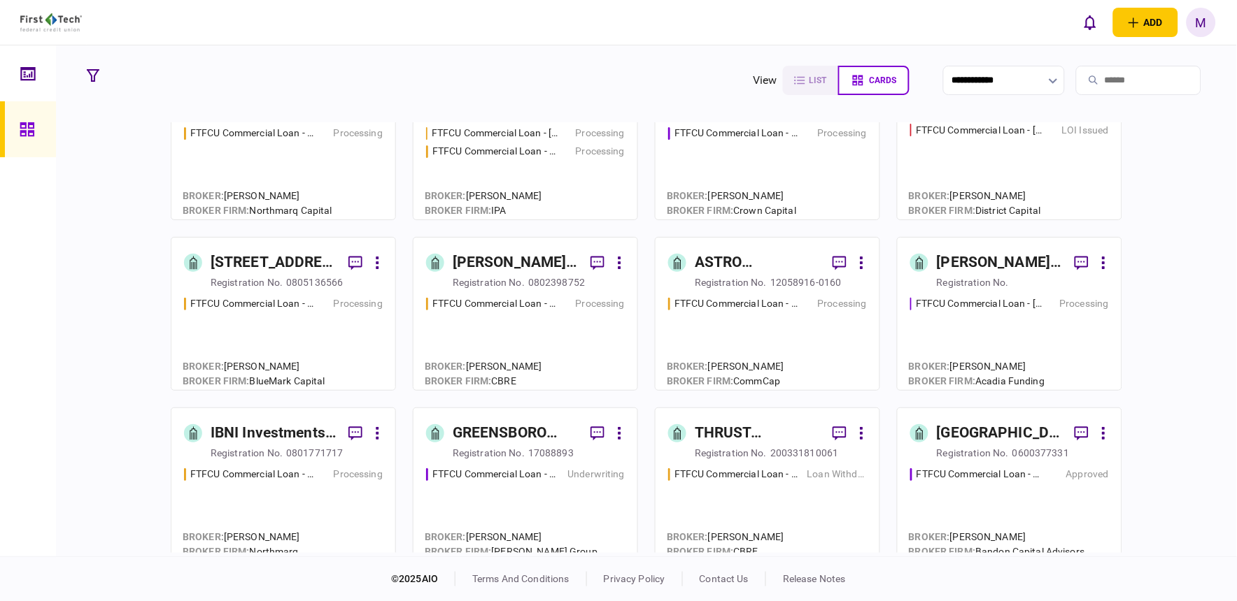
scroll to position [311, 0]
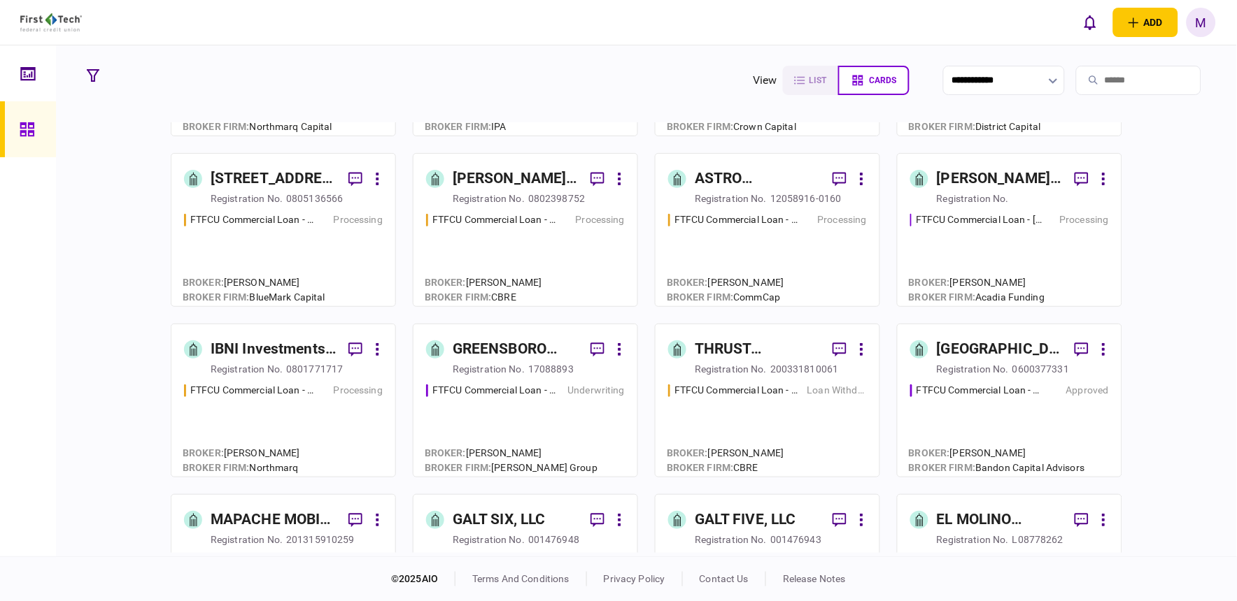
click at [515, 408] on div "FTFCU Commercial Loan - [STREET_ADDRESS] Underwriting" at bounding box center [525, 423] width 199 height 81
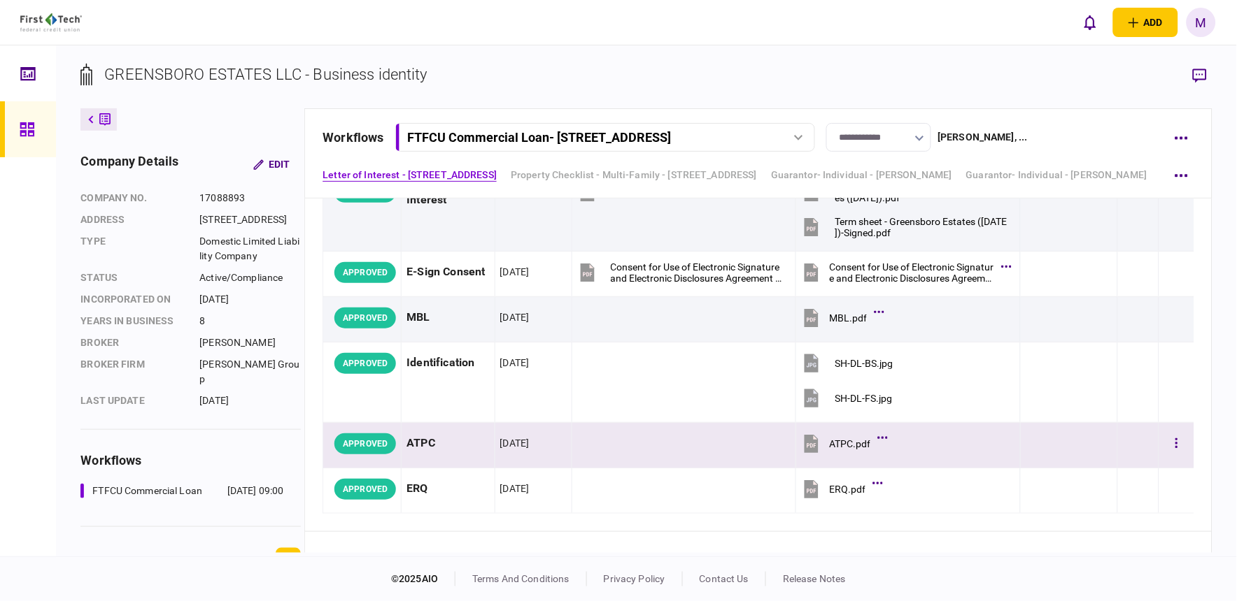
scroll to position [155, 0]
